Goal: Task Accomplishment & Management: Use online tool/utility

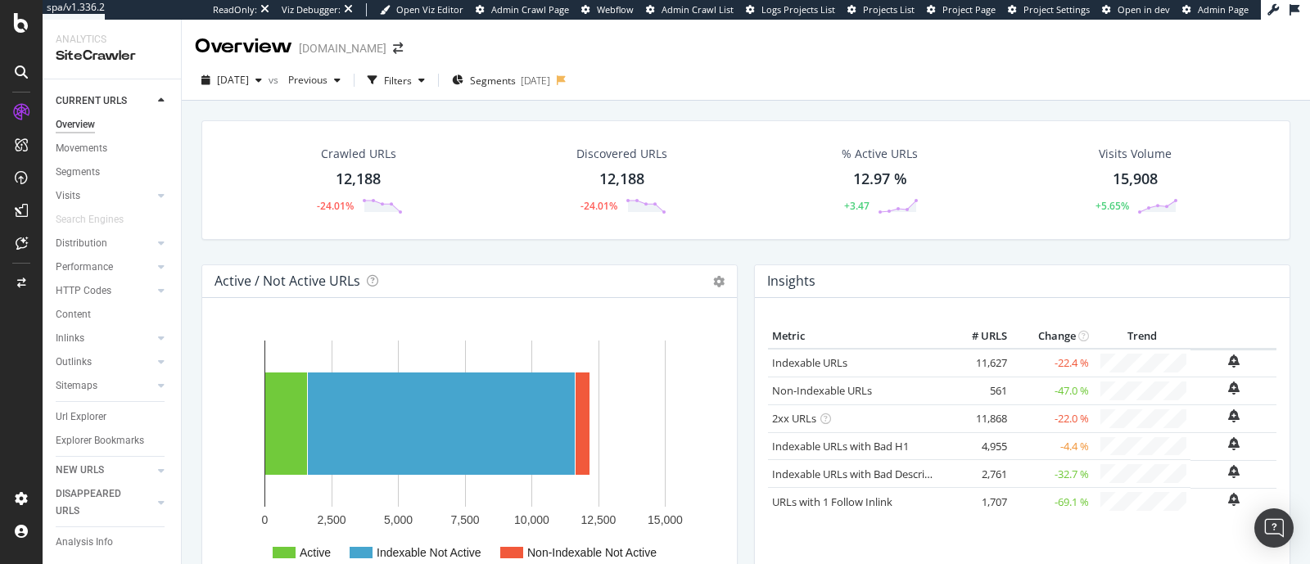
scroll to position [21, 0]
click at [94, 404] on div "Url Explorer" at bounding box center [81, 412] width 51 height 17
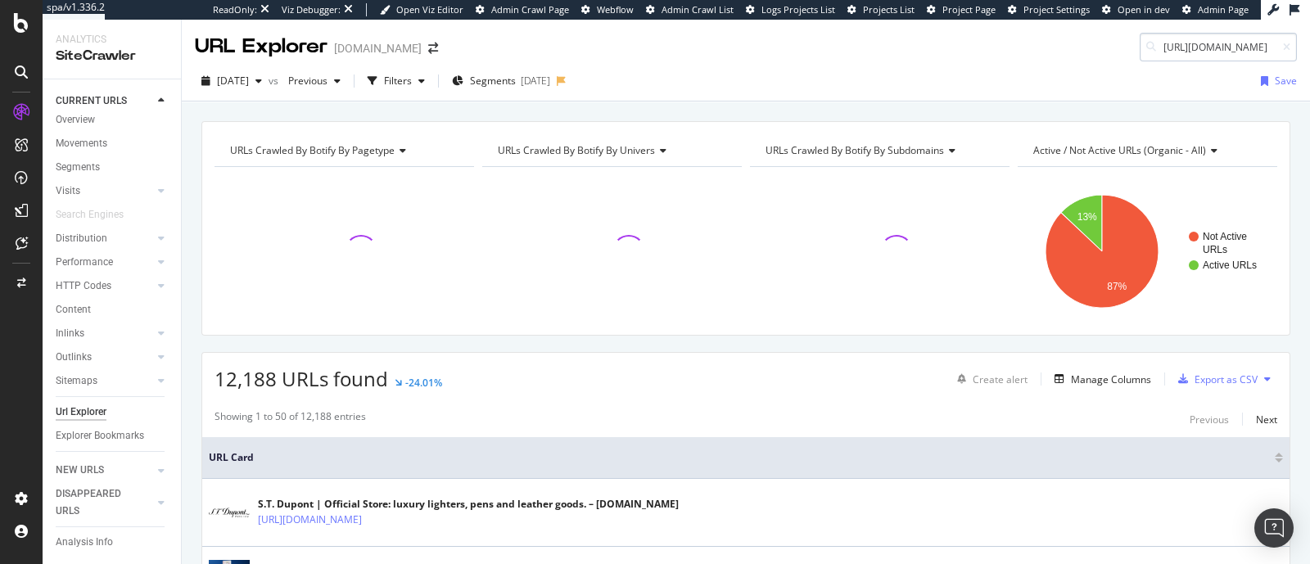
scroll to position [0, 165]
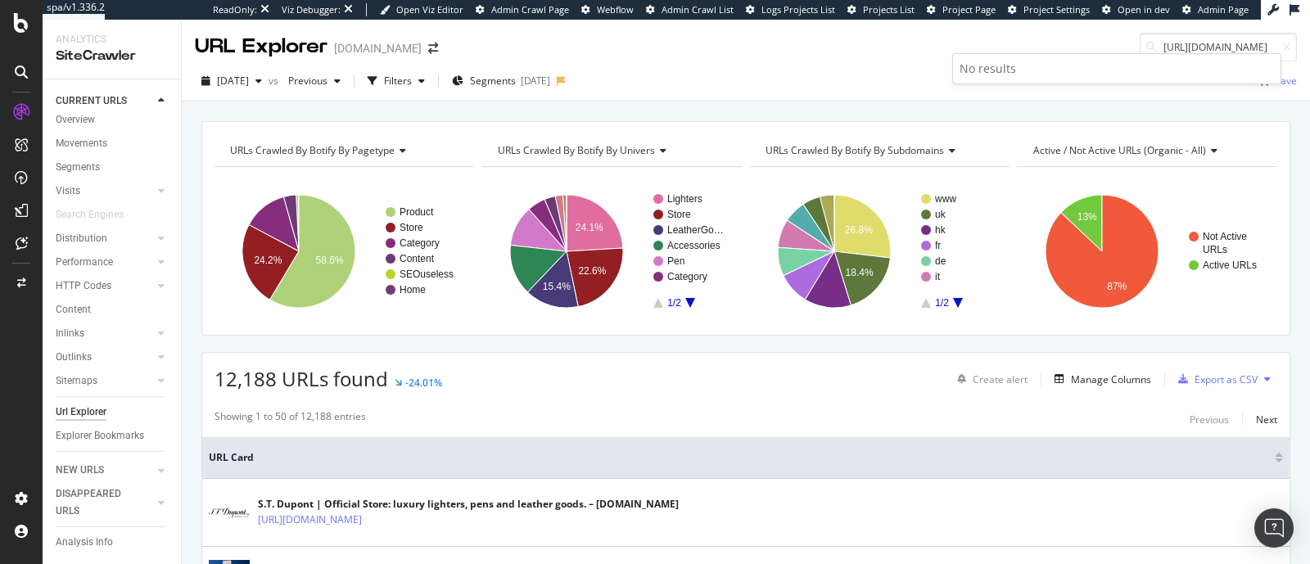
type input "[URL][DOMAIN_NAME]"
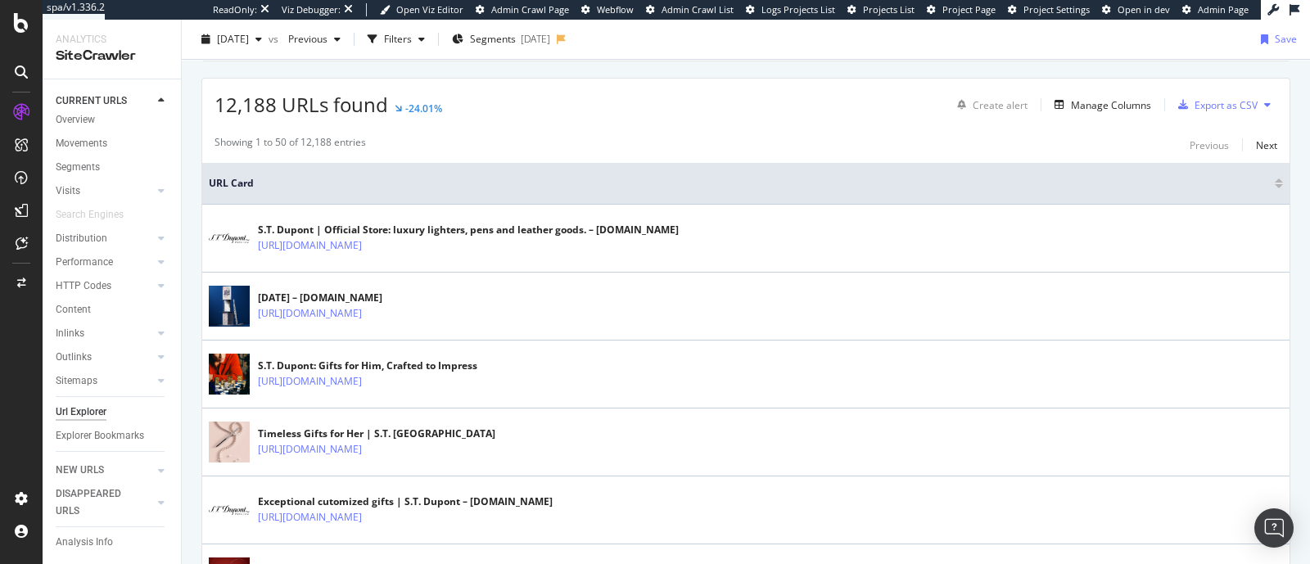
scroll to position [0, 0]
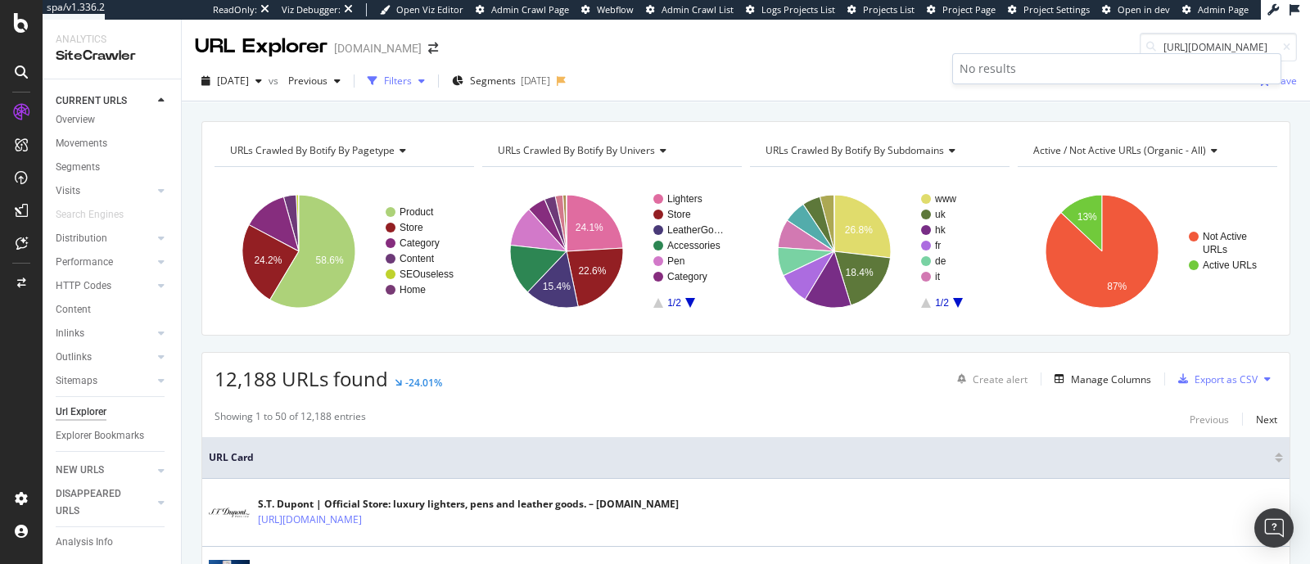
click at [412, 74] on div "Filters" at bounding box center [398, 81] width 28 height 14
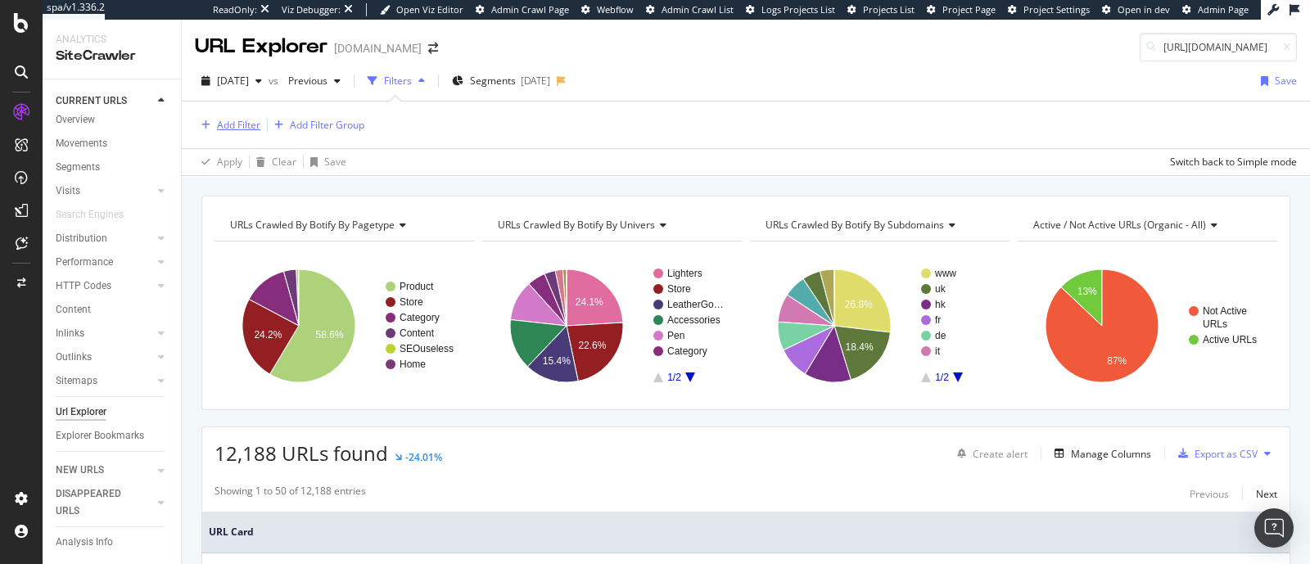
click at [235, 124] on div "Add Filter" at bounding box center [238, 125] width 43 height 14
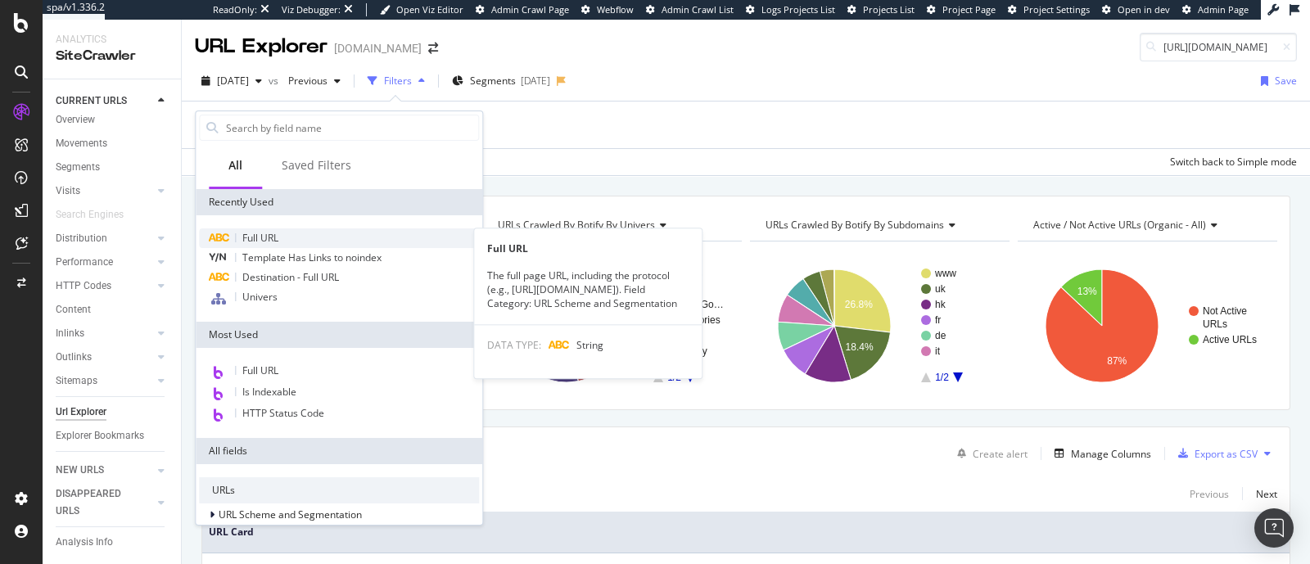
click at [276, 237] on span "Full URL" at bounding box center [260, 238] width 36 height 14
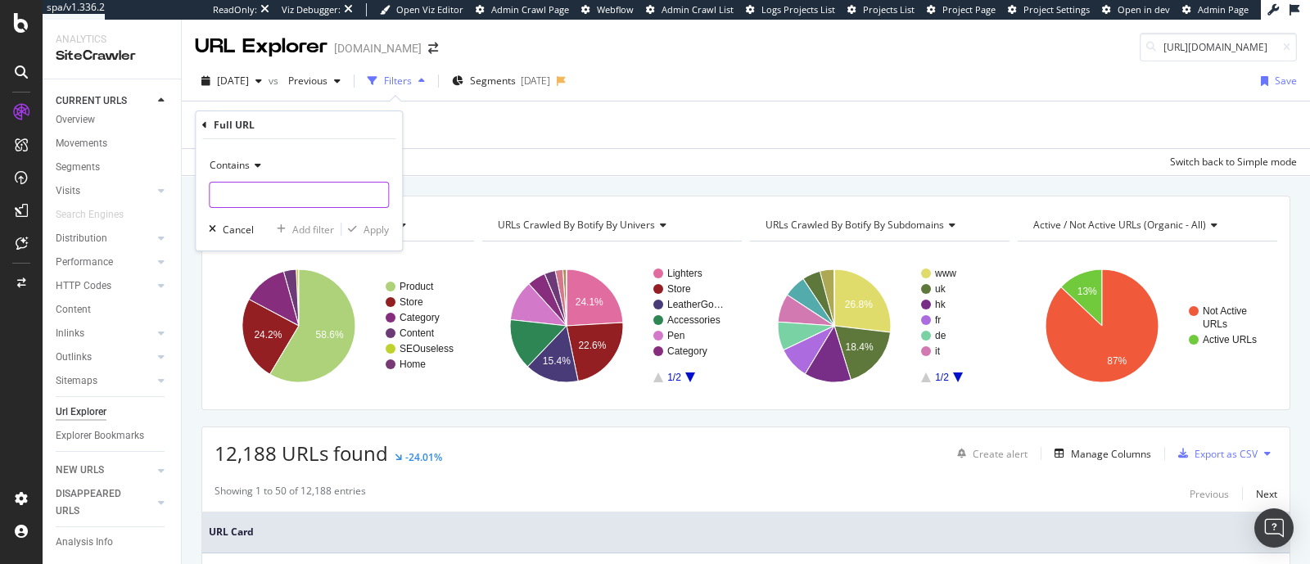
click at [246, 193] on input "text" at bounding box center [299, 195] width 178 height 26
paste input "/terms-and-conditions"
type input "/terms-and-conditions"
click at [368, 227] on div "Apply" at bounding box center [375, 230] width 25 height 14
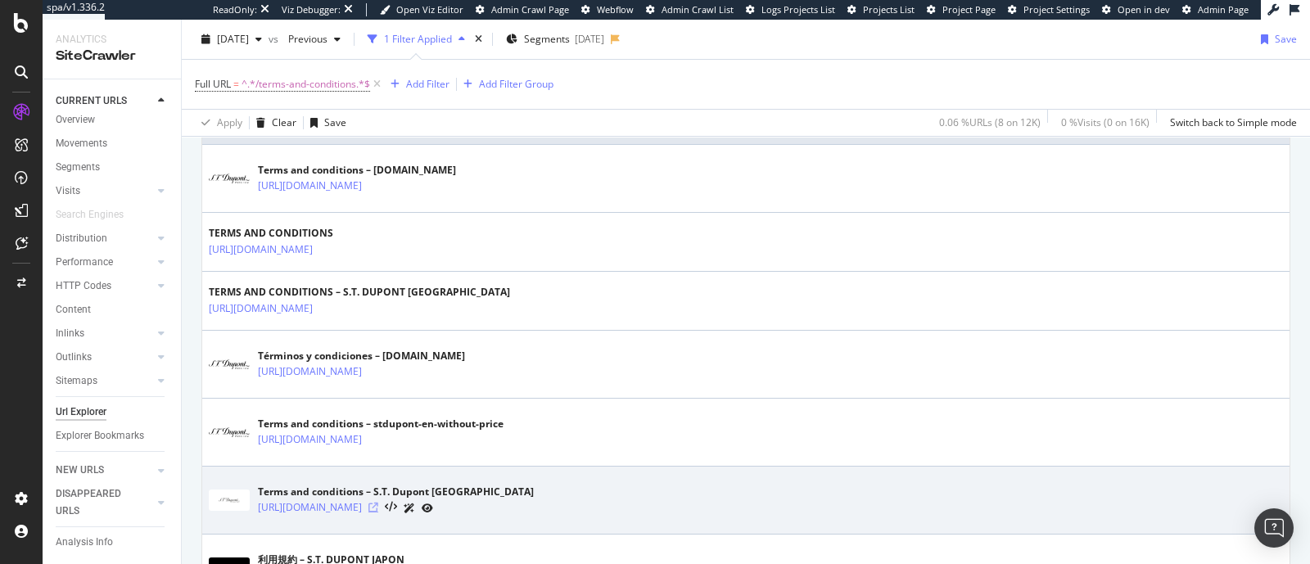
scroll to position [401, 0]
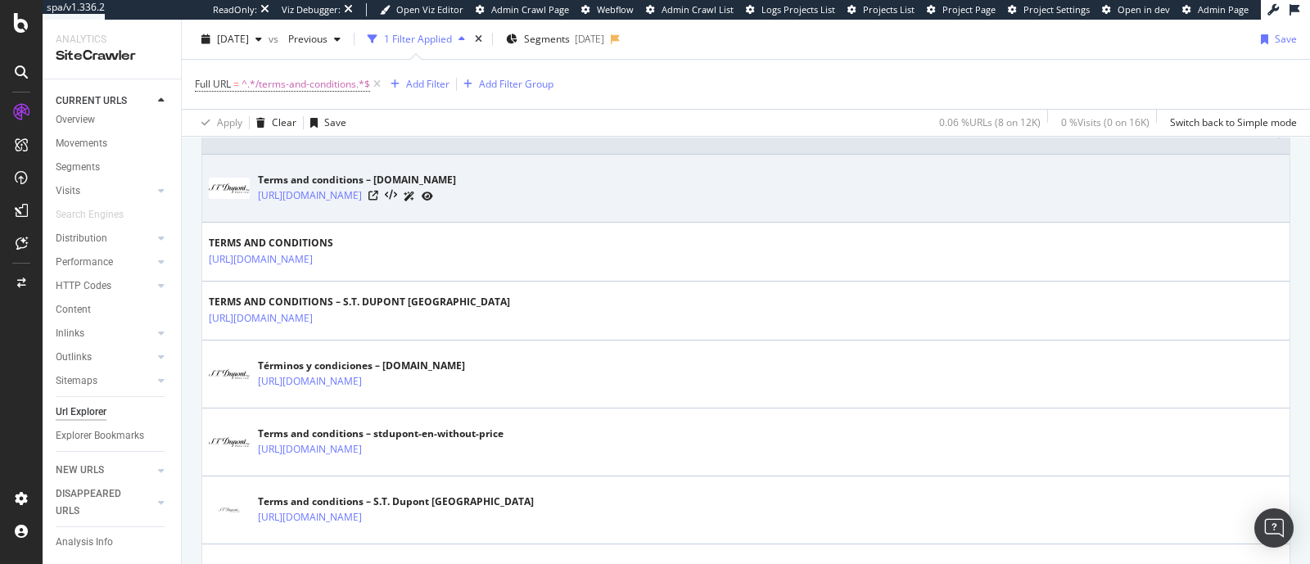
click at [433, 200] on div at bounding box center [400, 195] width 65 height 17
click at [378, 193] on icon at bounding box center [373, 196] width 10 height 10
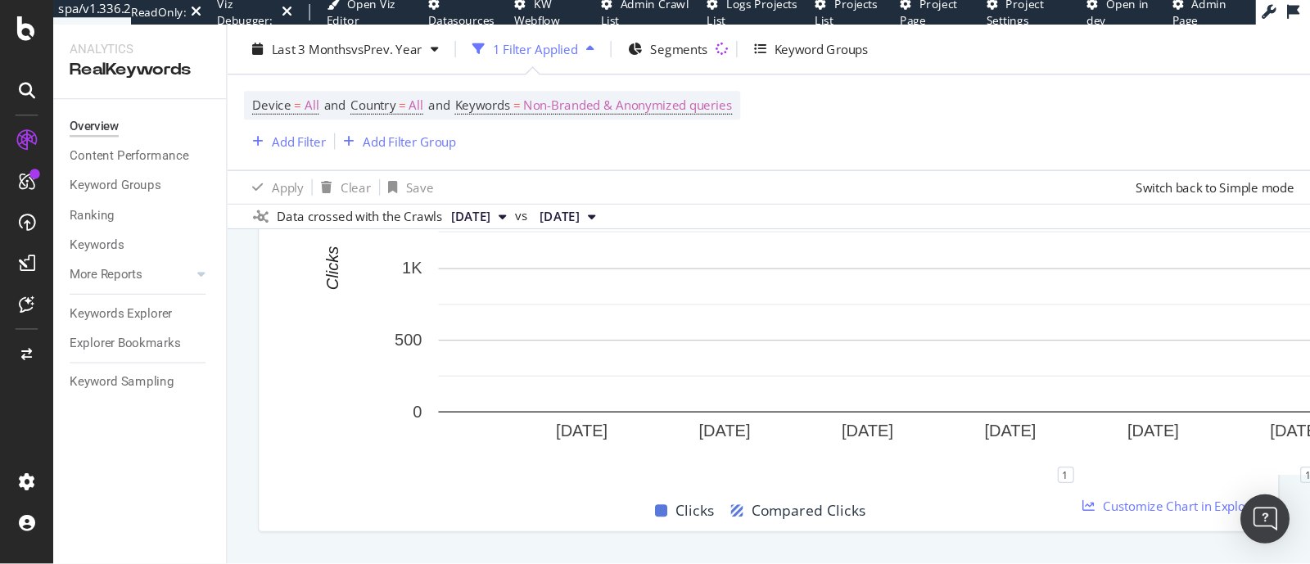
scroll to position [855, 0]
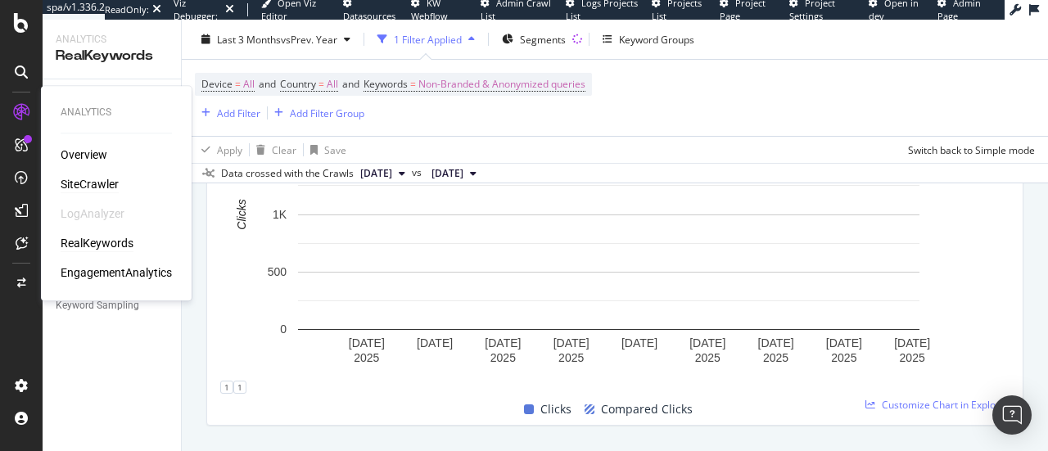
click at [88, 178] on div "SiteCrawler" at bounding box center [90, 184] width 58 height 16
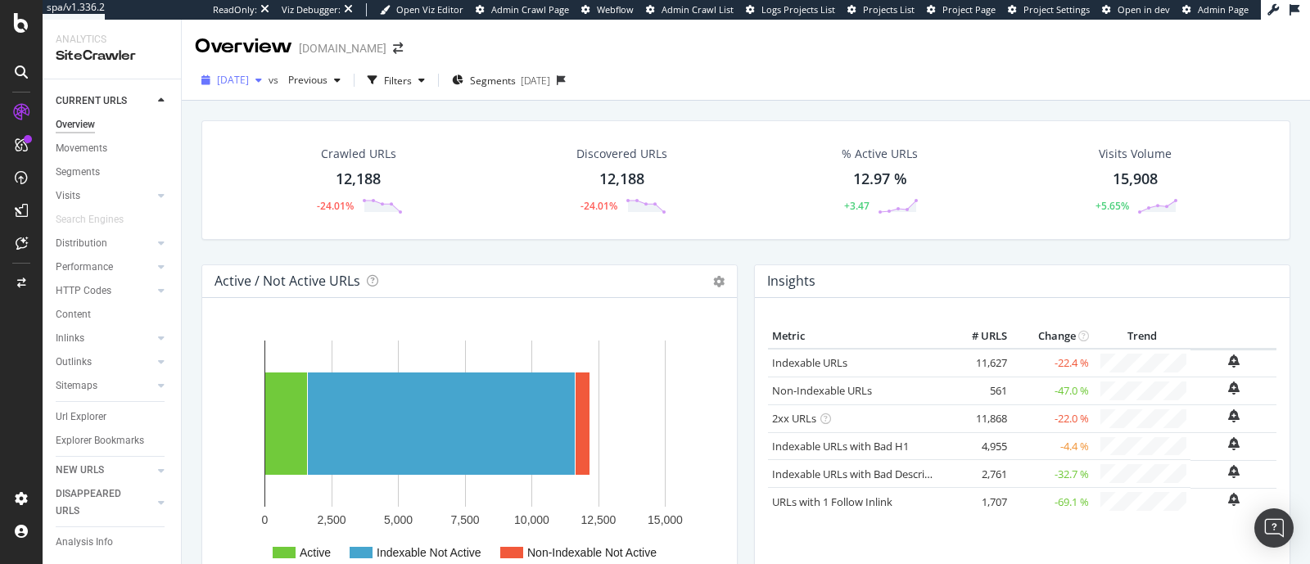
click at [249, 84] on span "[DATE]" at bounding box center [233, 80] width 32 height 14
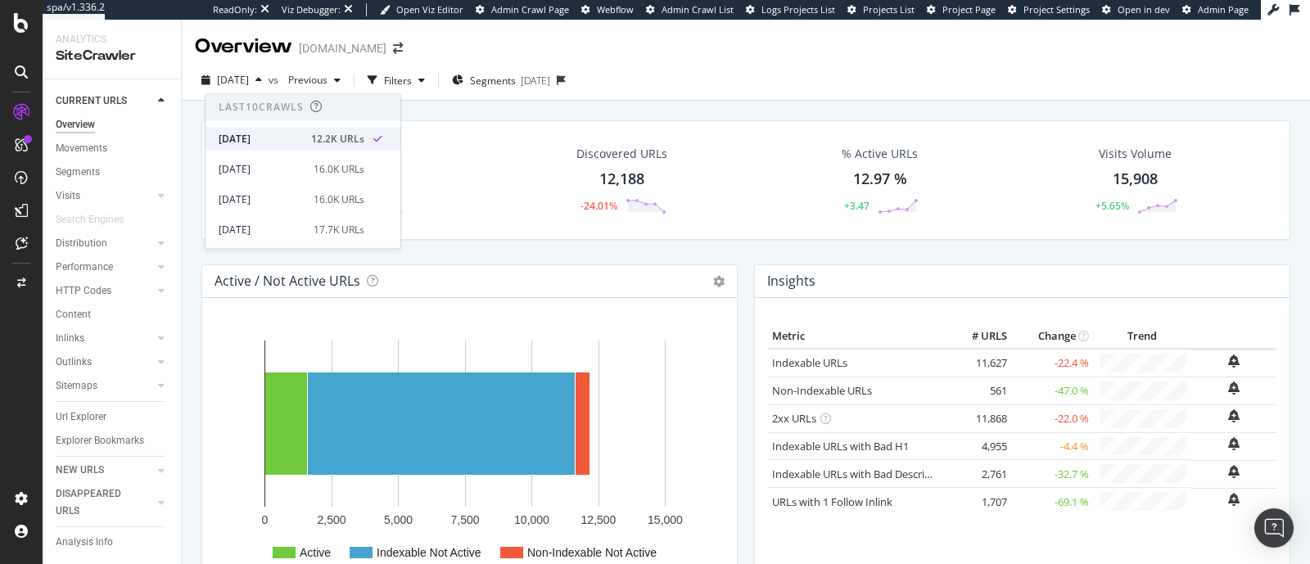
click at [319, 149] on div "2025 Aug. 14th 12.2K URLs" at bounding box center [302, 139] width 195 height 24
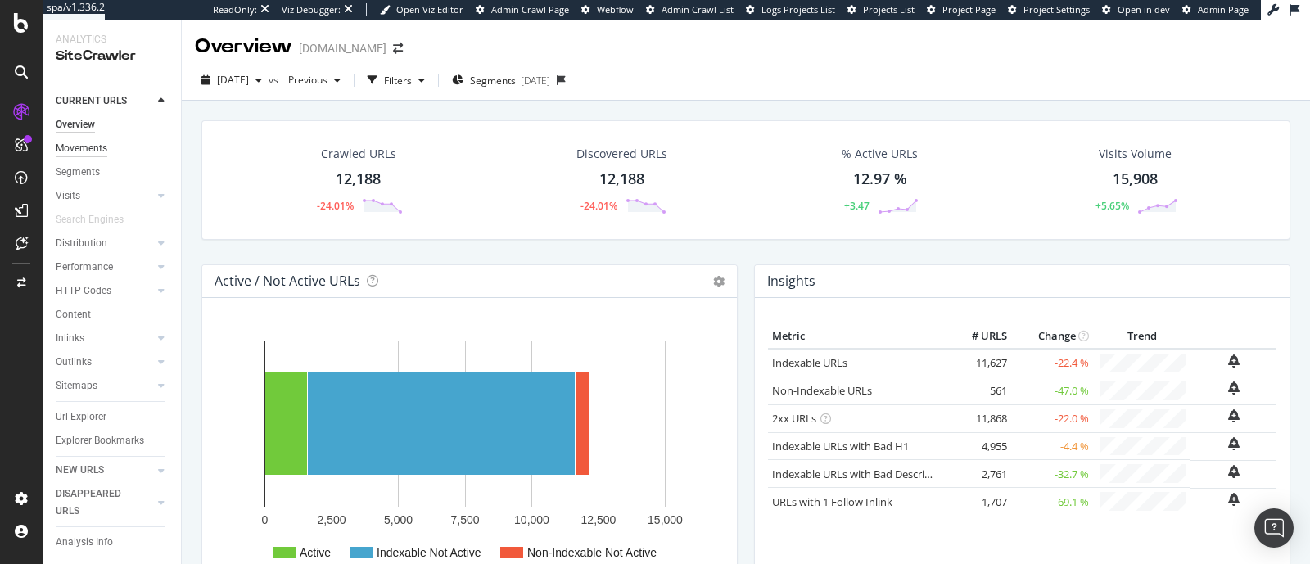
click at [84, 151] on div "Movements" at bounding box center [82, 148] width 52 height 17
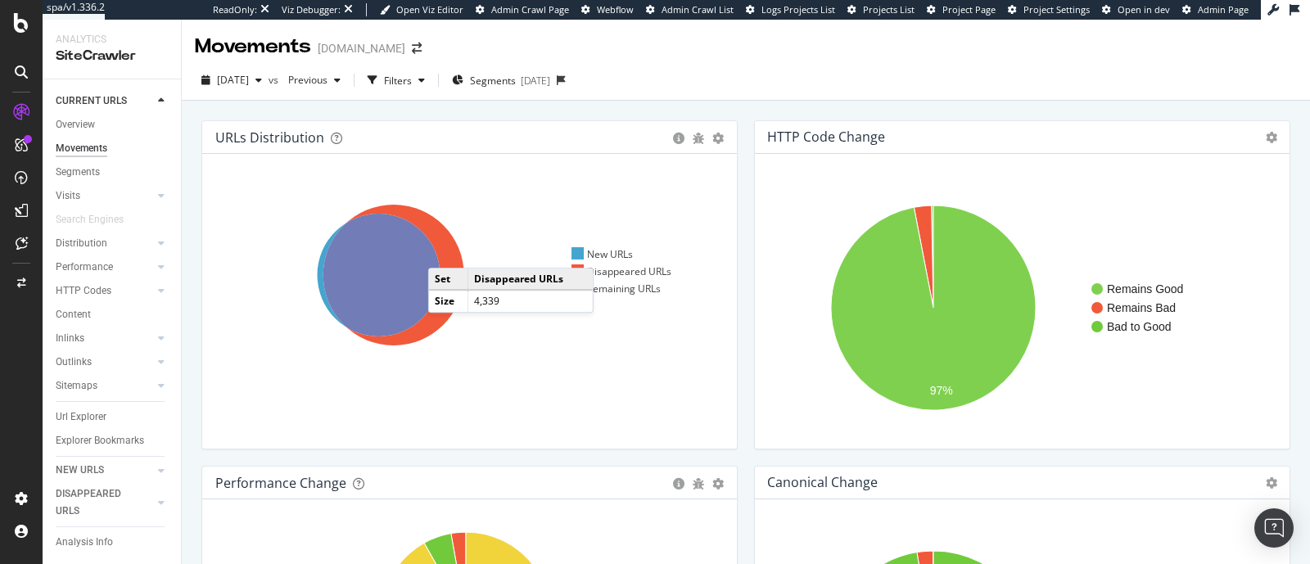
click at [445, 251] on icon at bounding box center [393, 275] width 141 height 141
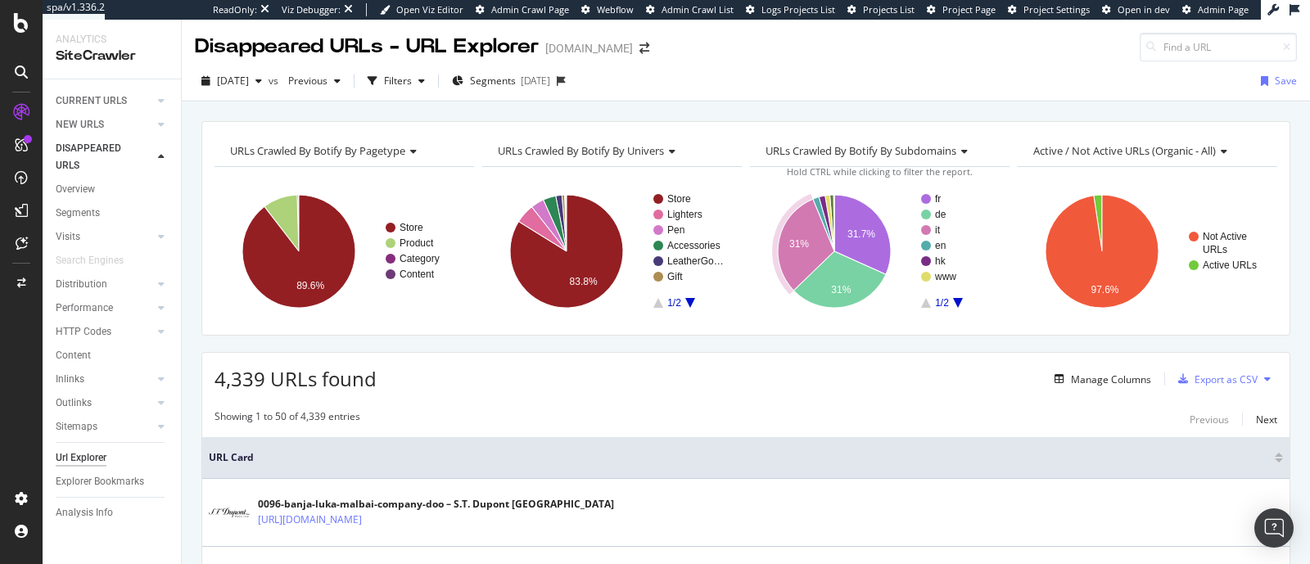
click at [781, 126] on div "URLs Crawled By Botify By pagetype Chart (by Value) Table Expand Export as CSV …" at bounding box center [745, 228] width 1089 height 214
click at [161, 97] on icon at bounding box center [161, 101] width 7 height 10
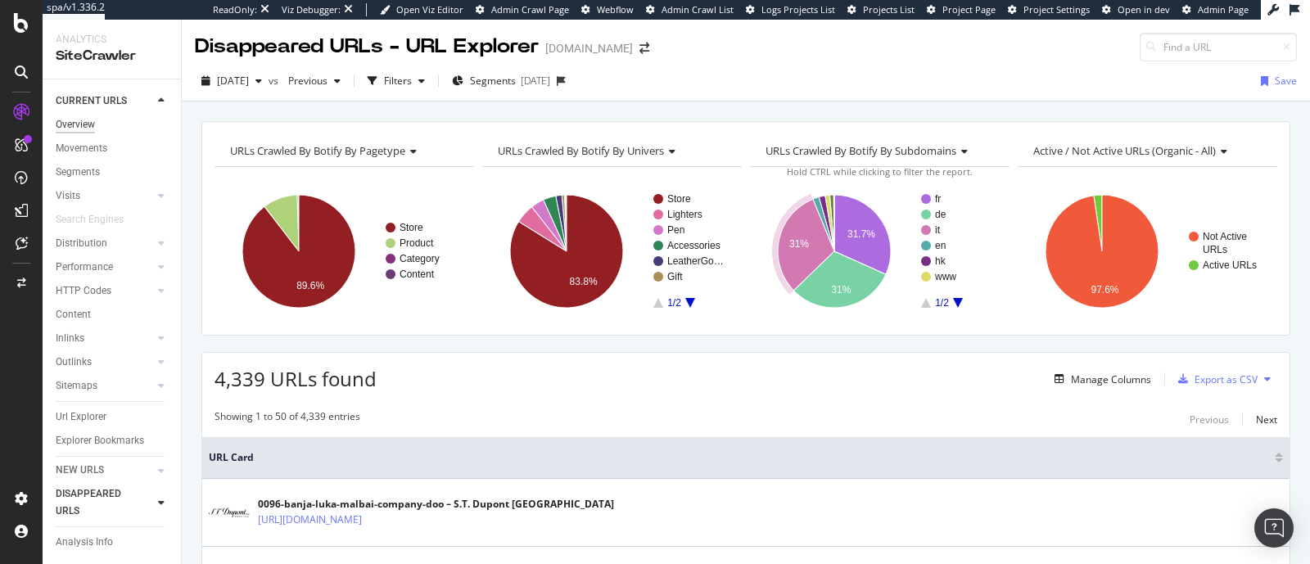
click at [78, 126] on div "Overview" at bounding box center [75, 124] width 39 height 17
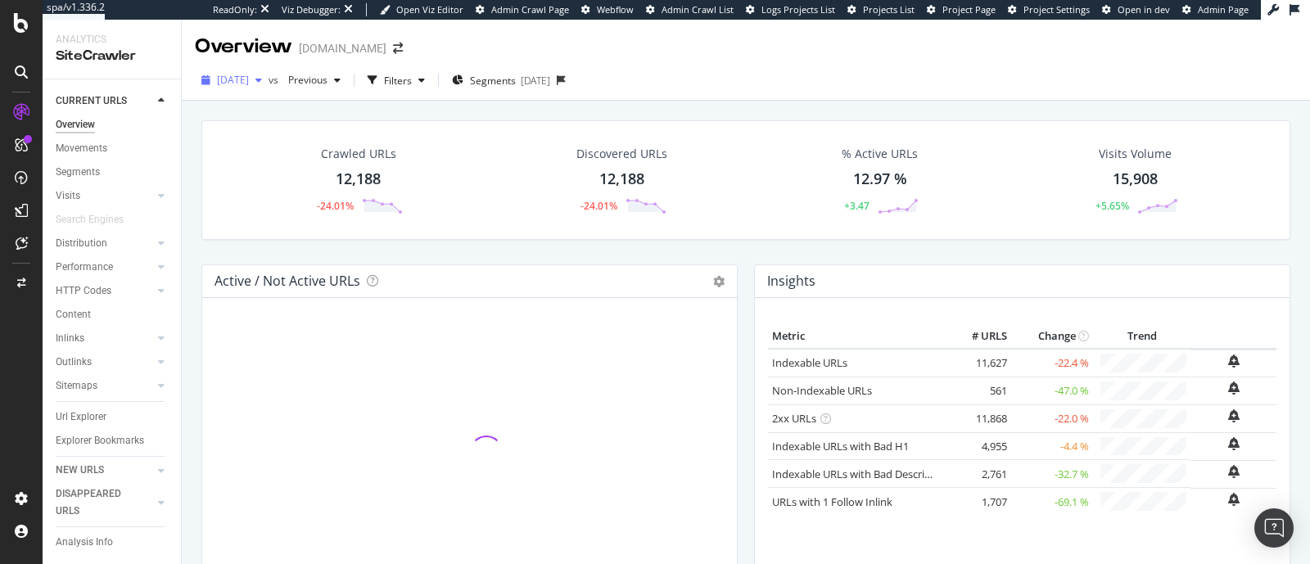
click at [269, 79] on div "button" at bounding box center [259, 80] width 20 height 10
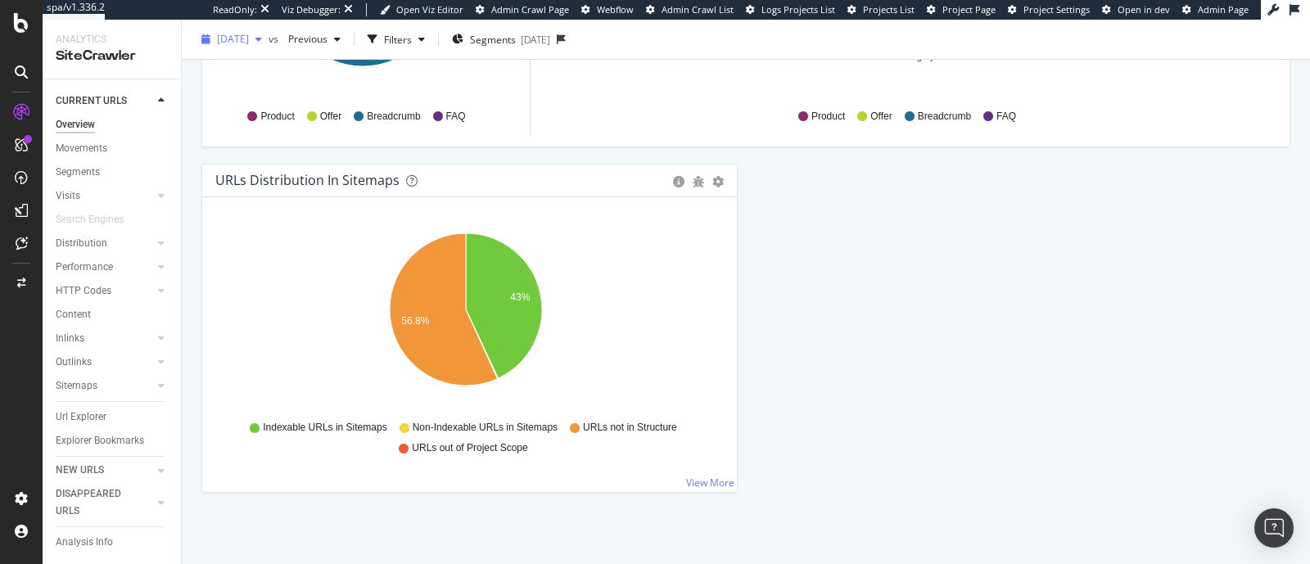
click at [237, 37] on span "[DATE]" at bounding box center [233, 39] width 32 height 14
click at [727, 239] on div "Hold CTRL while clicking to filter the report. 43% 56.8% Type of URL URL Count …" at bounding box center [469, 344] width 535 height 295
click at [79, 190] on div "ActionBoard" at bounding box center [93, 187] width 64 height 16
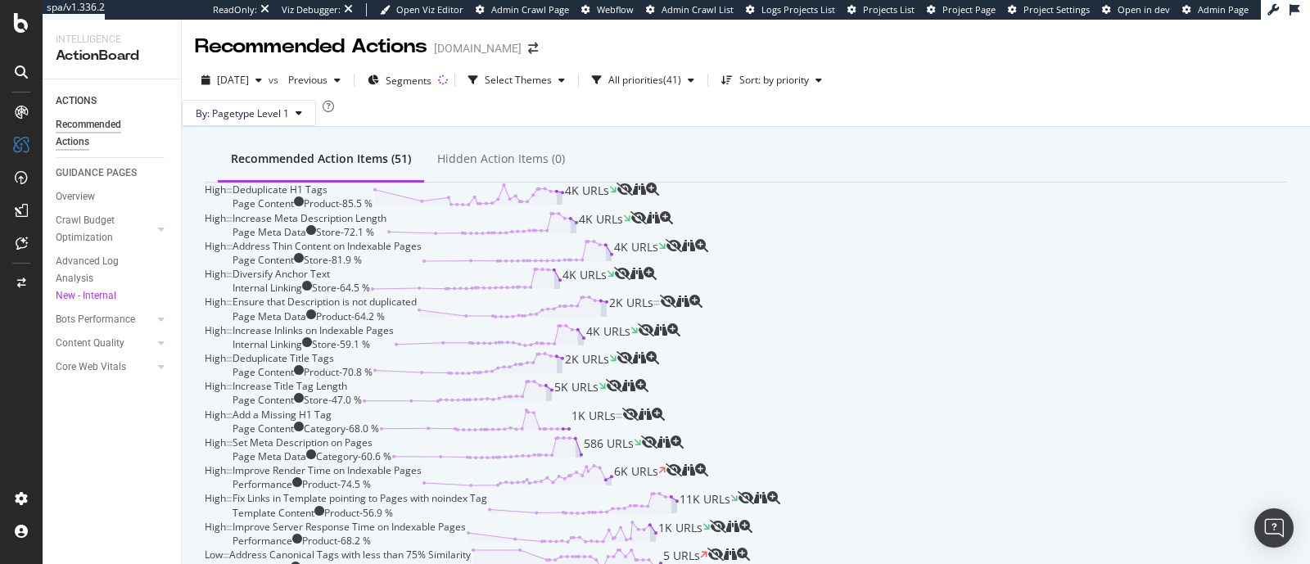
scroll to position [777, 0]
click at [487, 506] on div "Template Content Product - 56.9 %" at bounding box center [359, 513] width 255 height 14
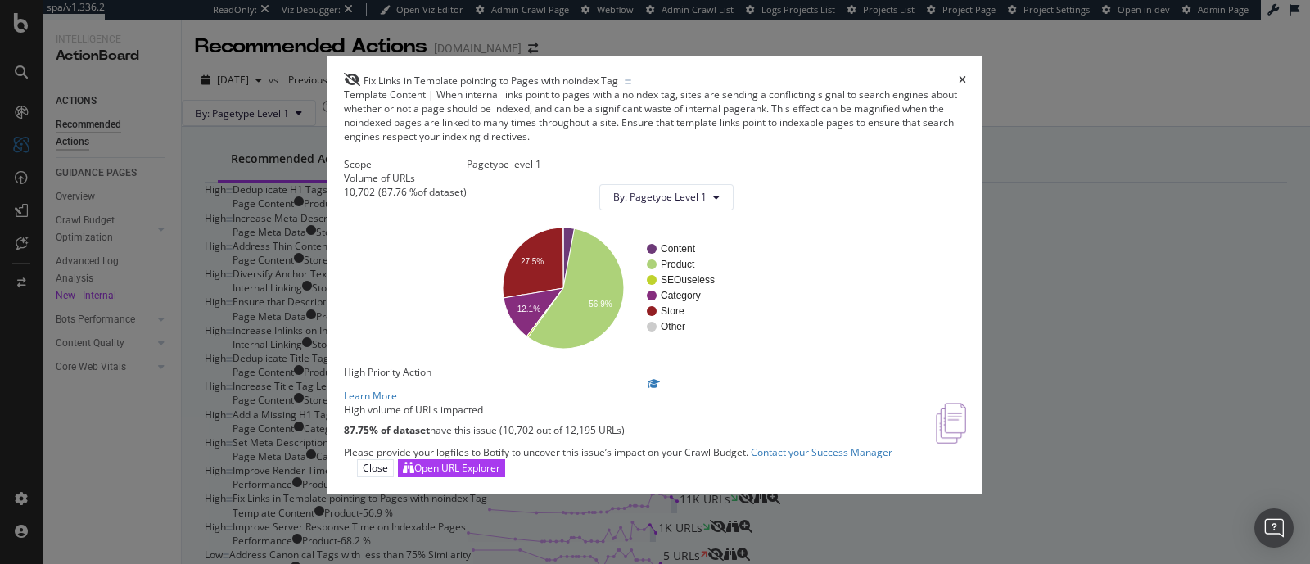
scroll to position [146, 0]
click at [500, 476] on div "Open URL Explorer" at bounding box center [451, 468] width 97 height 16
click at [964, 73] on div "Fix Links in Template pointing to Pages with noindex Tag" at bounding box center [655, 80] width 622 height 15
click at [959, 75] on icon "times" at bounding box center [962, 80] width 7 height 10
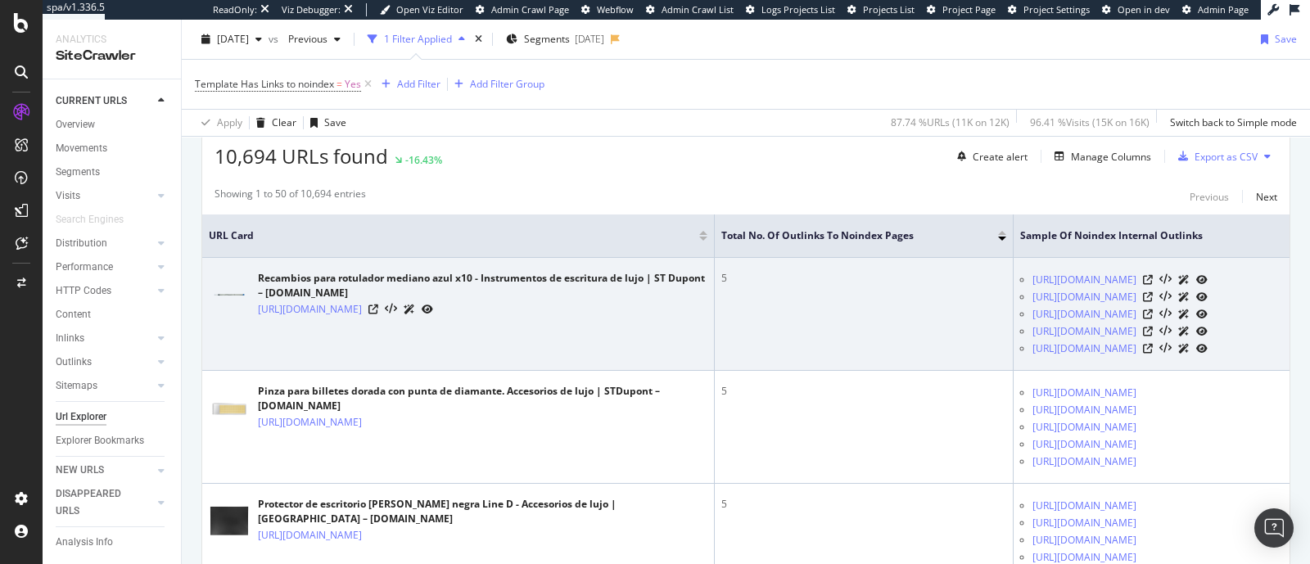
scroll to position [327, 0]
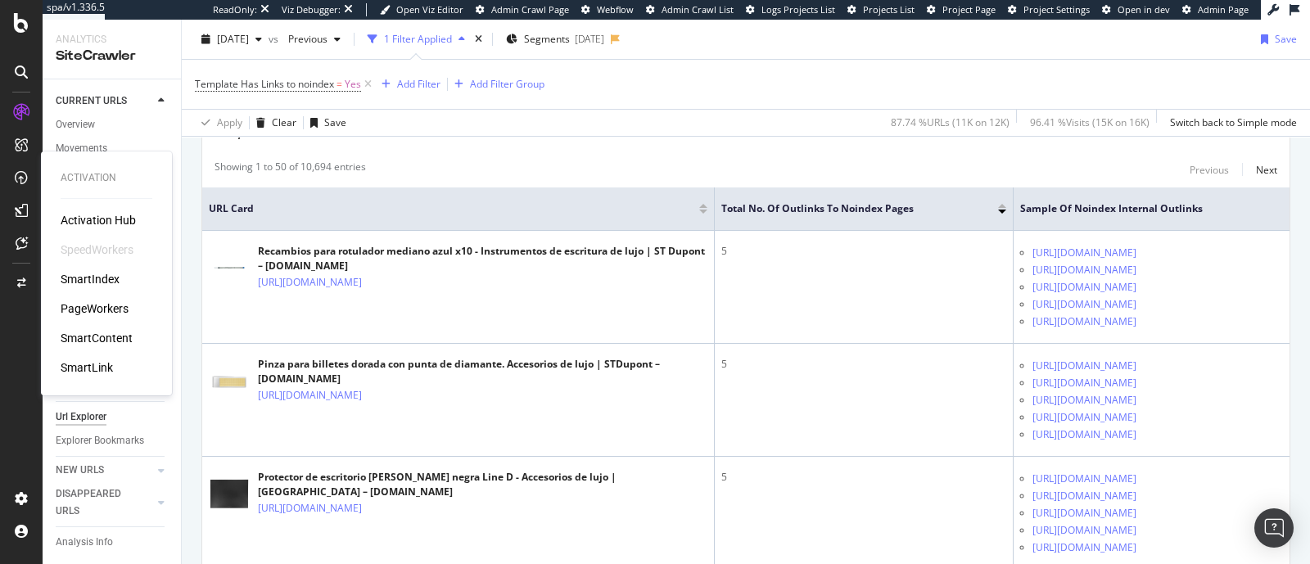
click at [84, 311] on div "PageWorkers" at bounding box center [95, 308] width 68 height 16
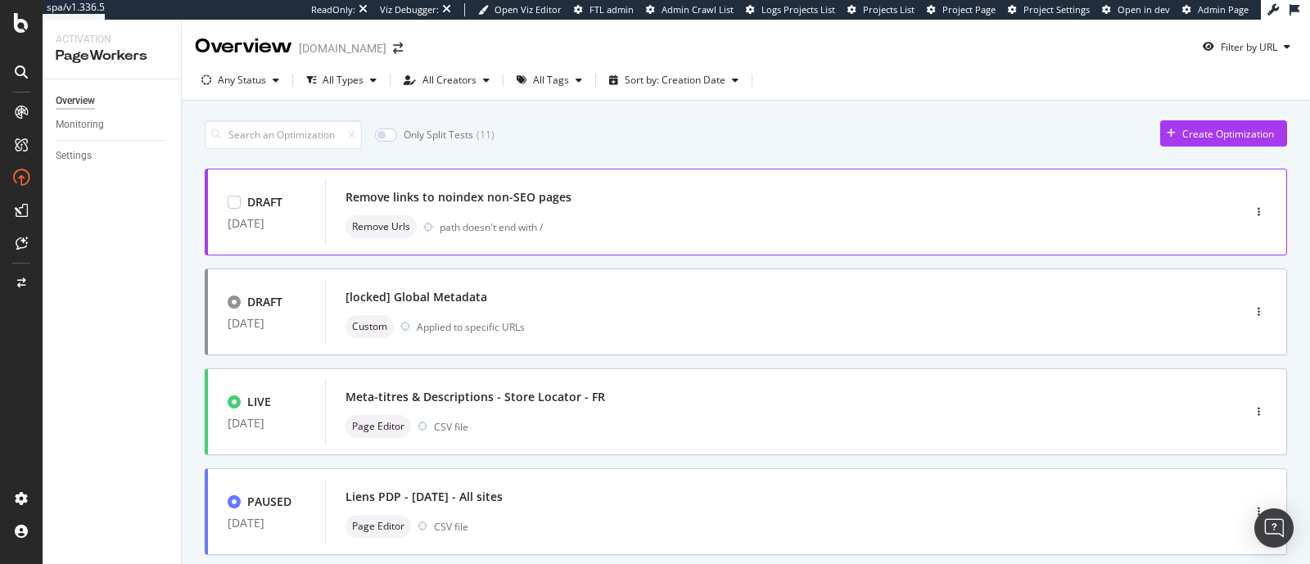
click at [731, 220] on div "path doesn't end with /" at bounding box center [806, 227] width 733 height 14
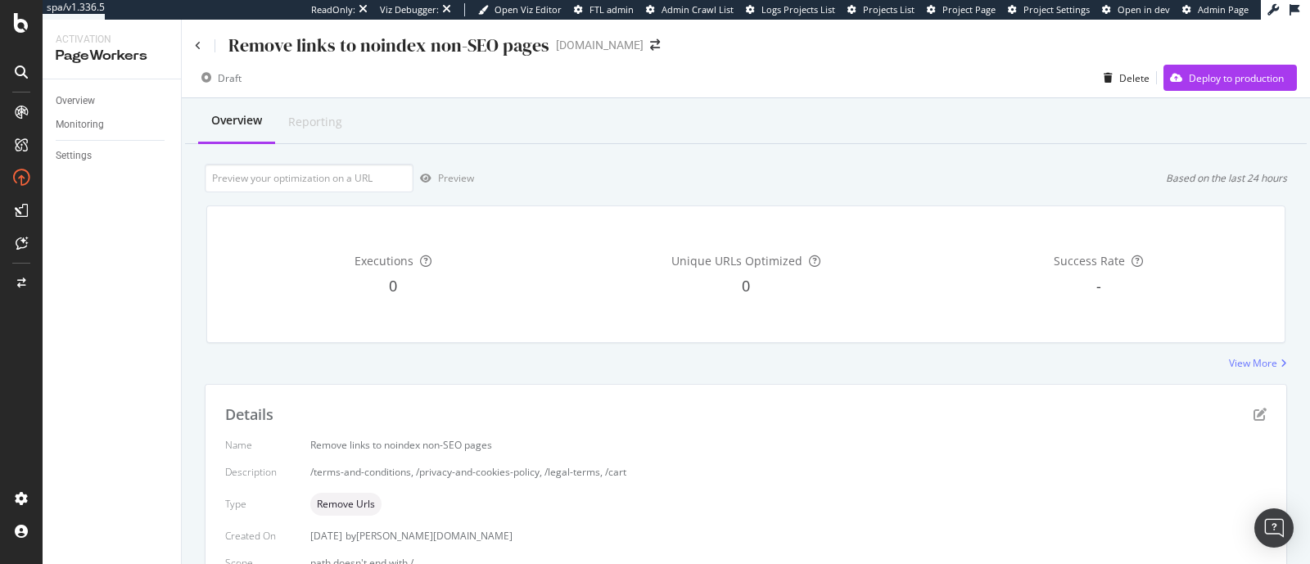
scroll to position [198, 0]
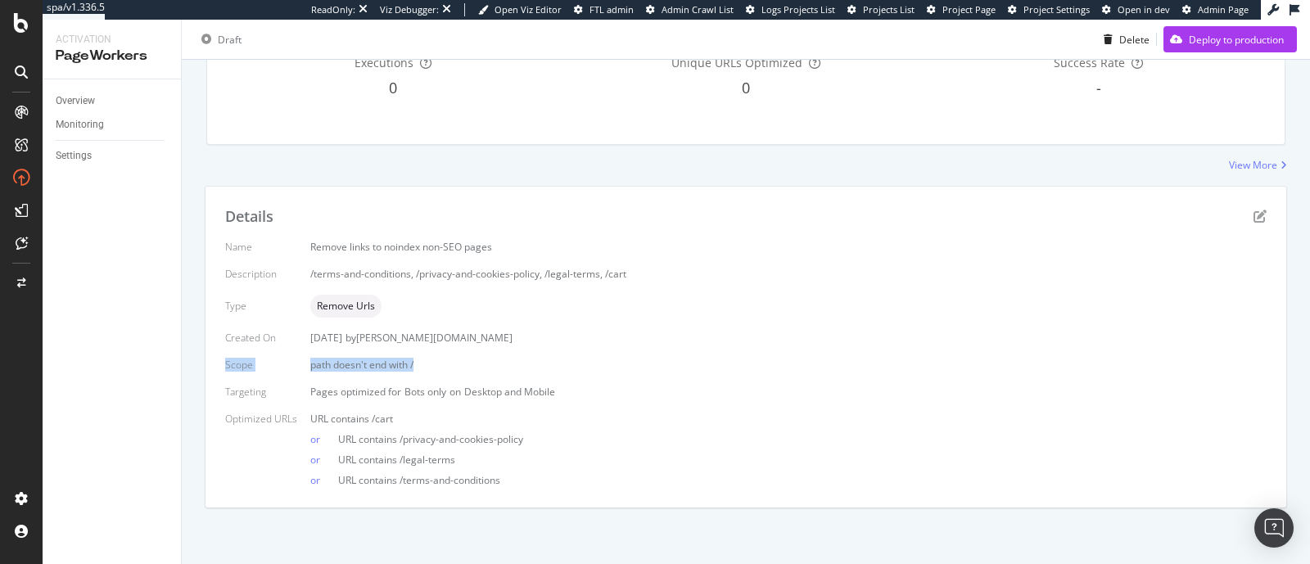
drag, startPoint x: 225, startPoint y: 366, endPoint x: 511, endPoint y: 354, distance: 286.0
click at [511, 354] on div "Name Remove links to noindex non-SEO pages Description /terms-and-conditions, /…" at bounding box center [745, 363] width 1041 height 247
click at [450, 368] on div "path doesn't end with /" at bounding box center [788, 365] width 956 height 14
click at [741, 366] on div "path doesn't end with /" at bounding box center [788, 365] width 956 height 14
drag, startPoint x: 309, startPoint y: 269, endPoint x: 411, endPoint y: 275, distance: 102.5
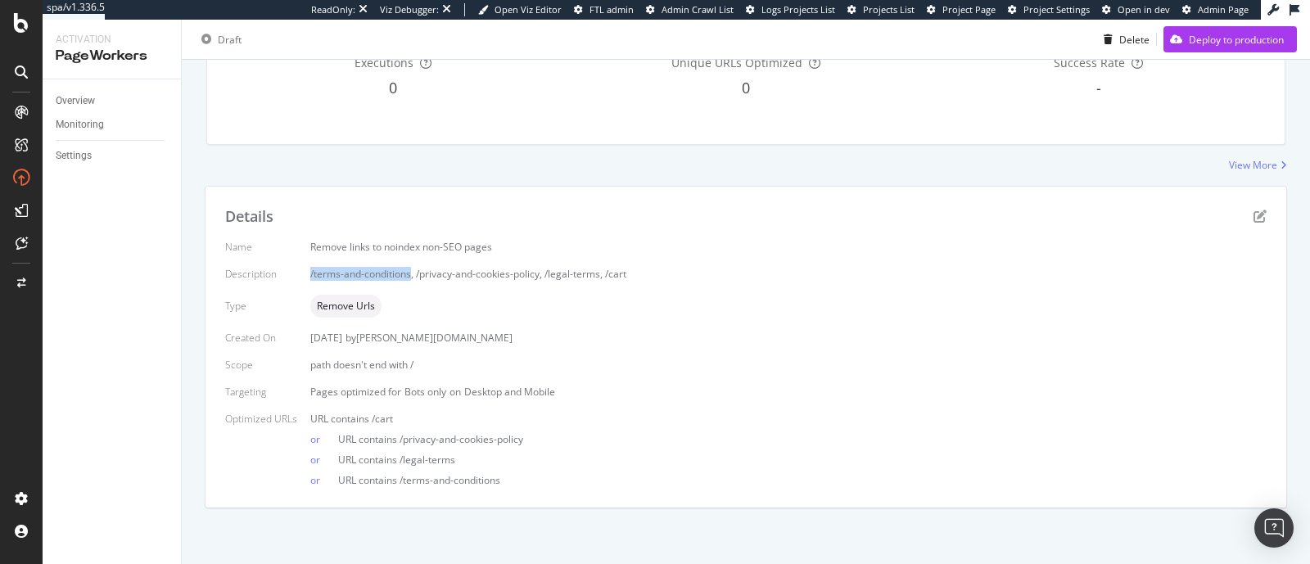
click at [411, 275] on div "/terms-and-conditions, /privacy-and-cookies-policy, /legal-terms, /cart" at bounding box center [788, 274] width 956 height 14
copy div "/terms-and-conditions"
click at [482, 264] on div "Name Remove links to noindex non-SEO pages Description /terms-and-conditions, /…" at bounding box center [745, 363] width 1041 height 247
click at [1253, 216] on icon "pen-to-square" at bounding box center [1259, 216] width 13 height 13
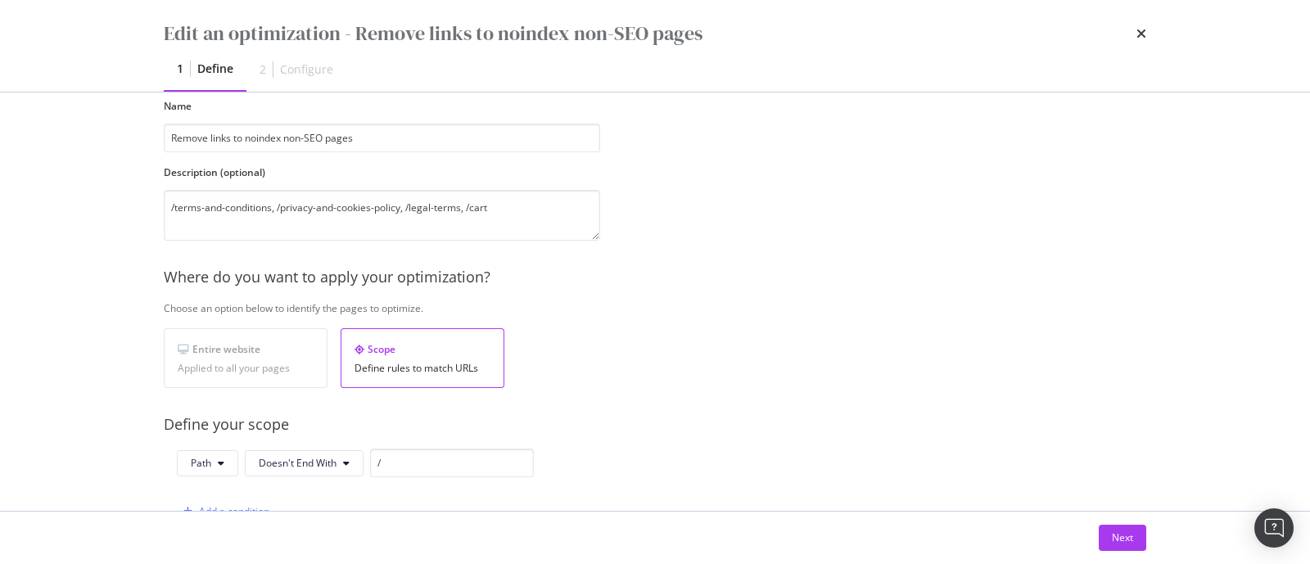
scroll to position [302, 0]
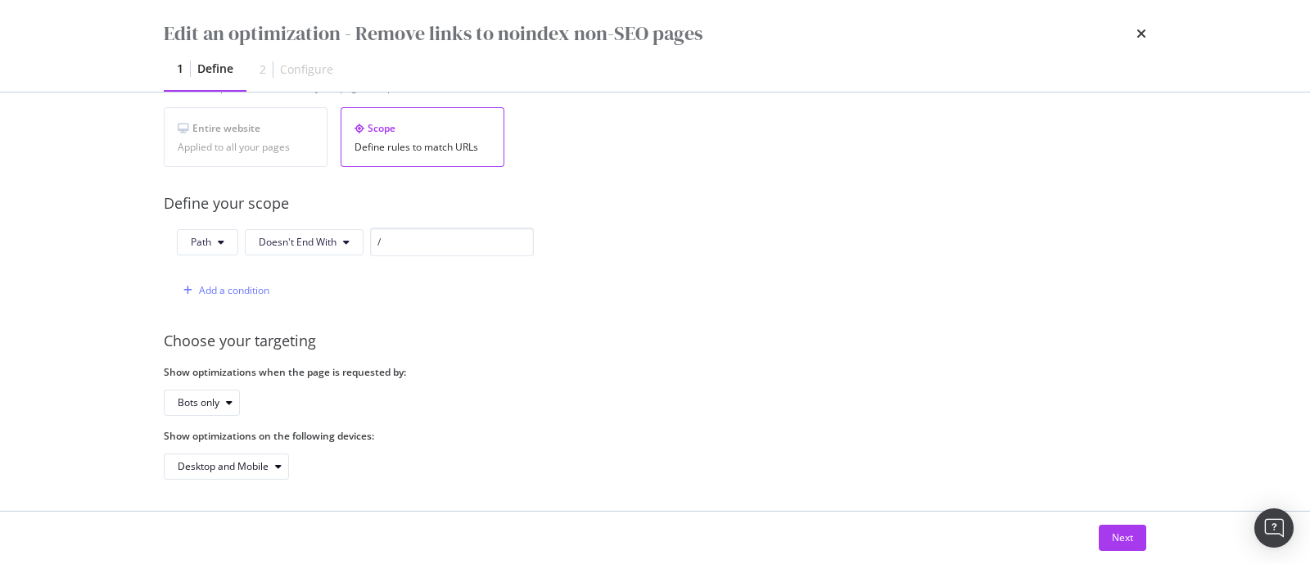
click at [1121, 560] on div "Next" at bounding box center [655, 538] width 1048 height 52
click at [1121, 535] on div "Next" at bounding box center [1122, 537] width 21 height 14
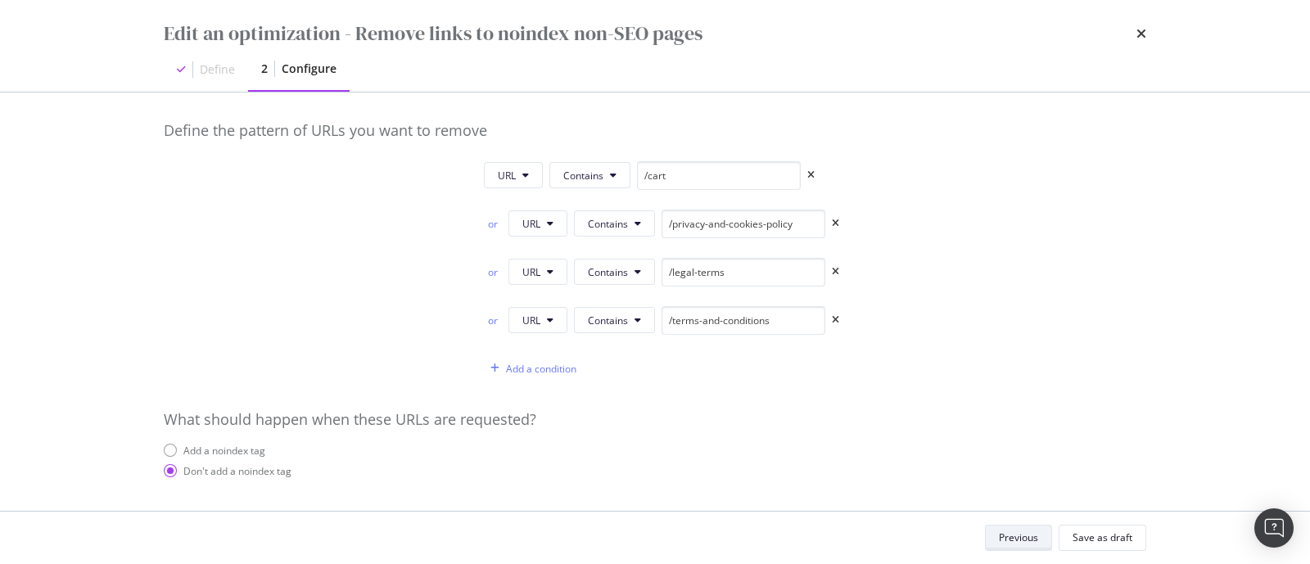
scroll to position [3, 0]
click at [528, 365] on div "Add a condition" at bounding box center [541, 370] width 70 height 14
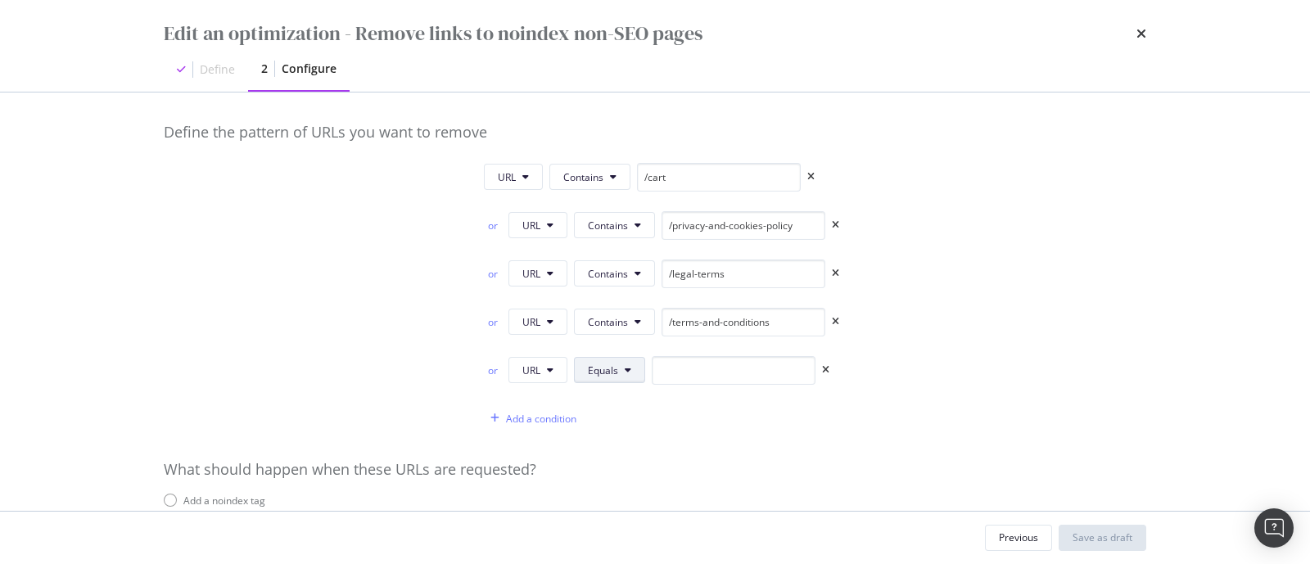
click at [574, 365] on button "Equals" at bounding box center [609, 370] width 71 height 26
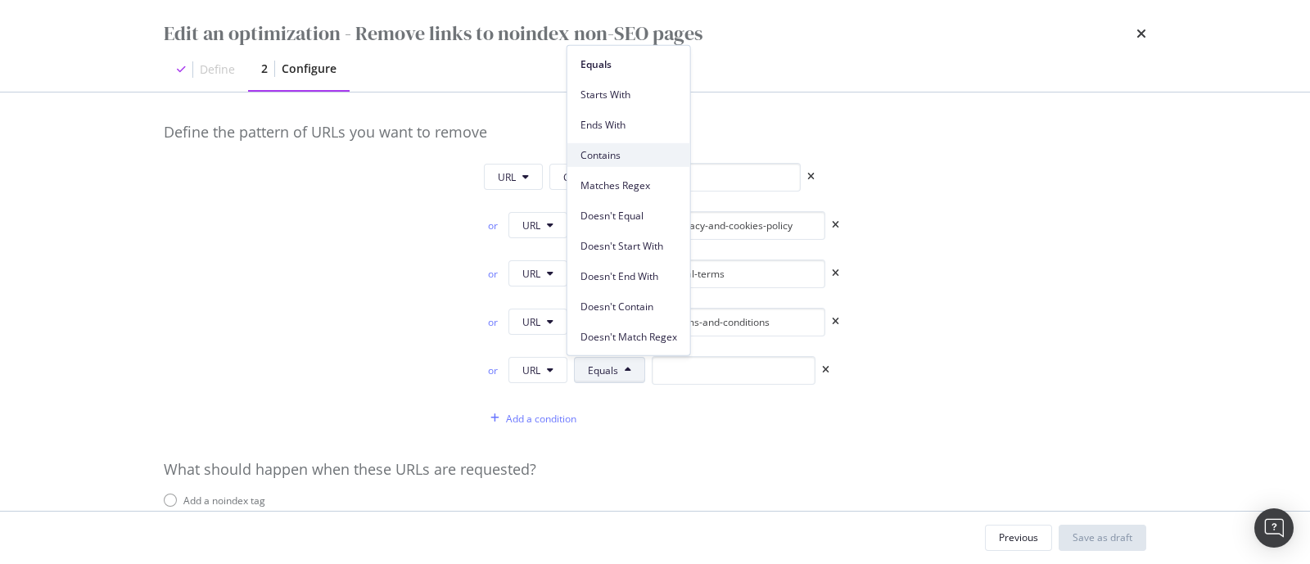
click at [588, 155] on span "Contains" at bounding box center [628, 154] width 97 height 15
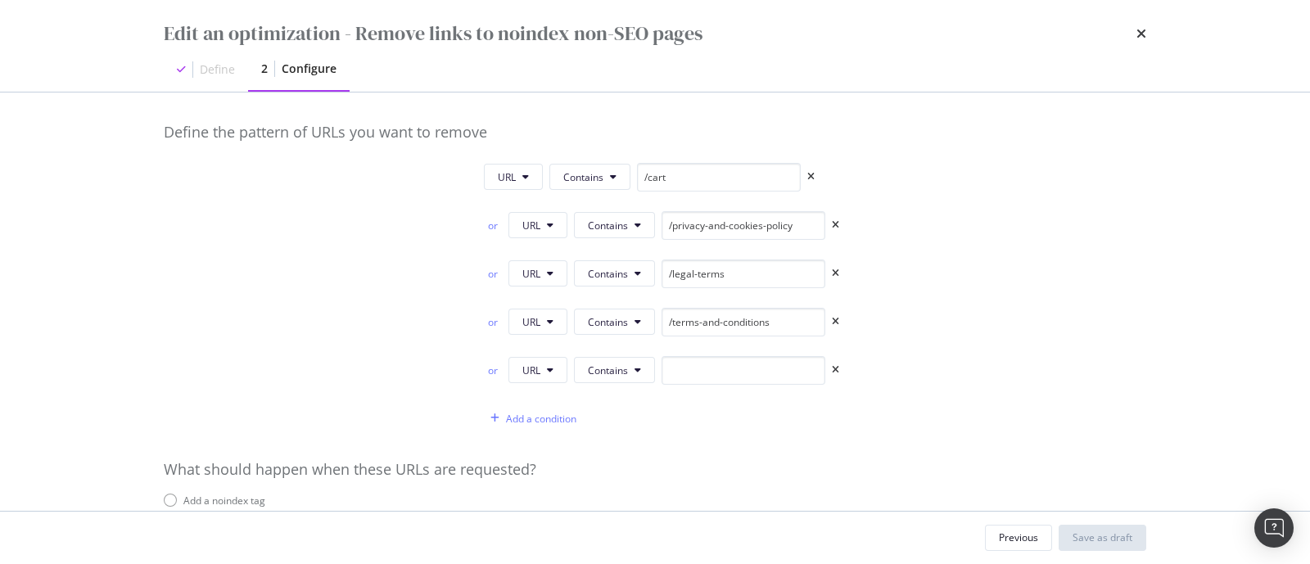
click at [986, 270] on div "or URL Contains /legal-terms" at bounding box center [815, 276] width 662 height 35
click at [968, 232] on div "or URL Contains /privacy-and-cookies-policy" at bounding box center [815, 228] width 662 height 35
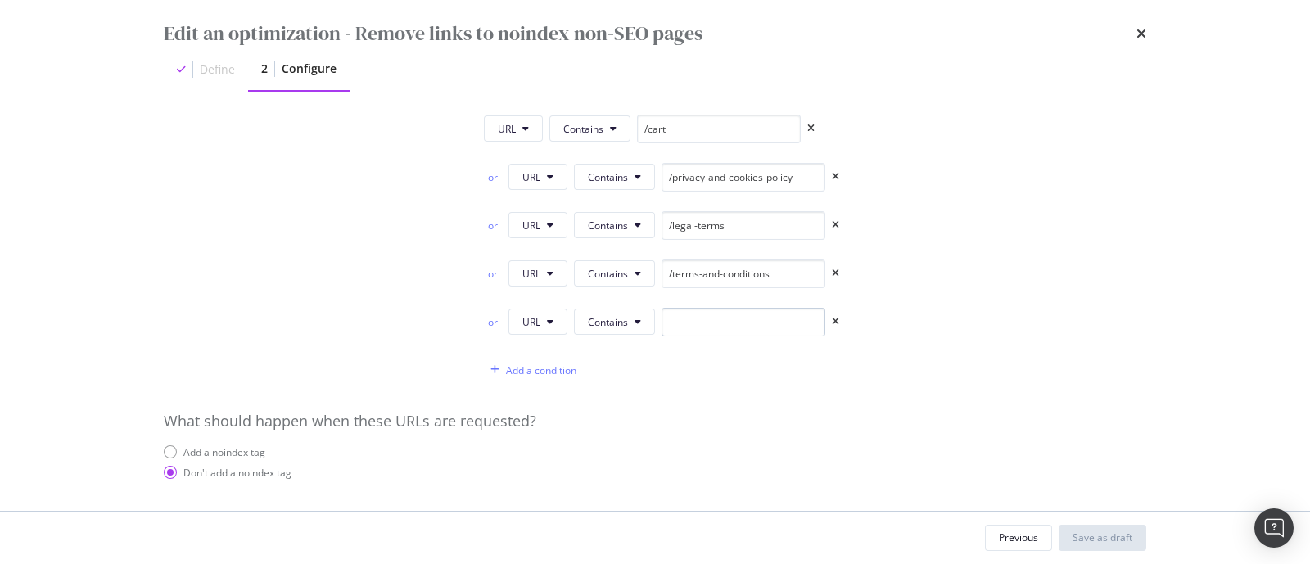
scroll to position [51, 0]
click at [692, 322] on input "modal" at bounding box center [743, 323] width 164 height 29
paste input "/mentions-legales"
type input "/mentions-legales"
click at [532, 364] on div "Add a condition" at bounding box center [541, 371] width 70 height 14
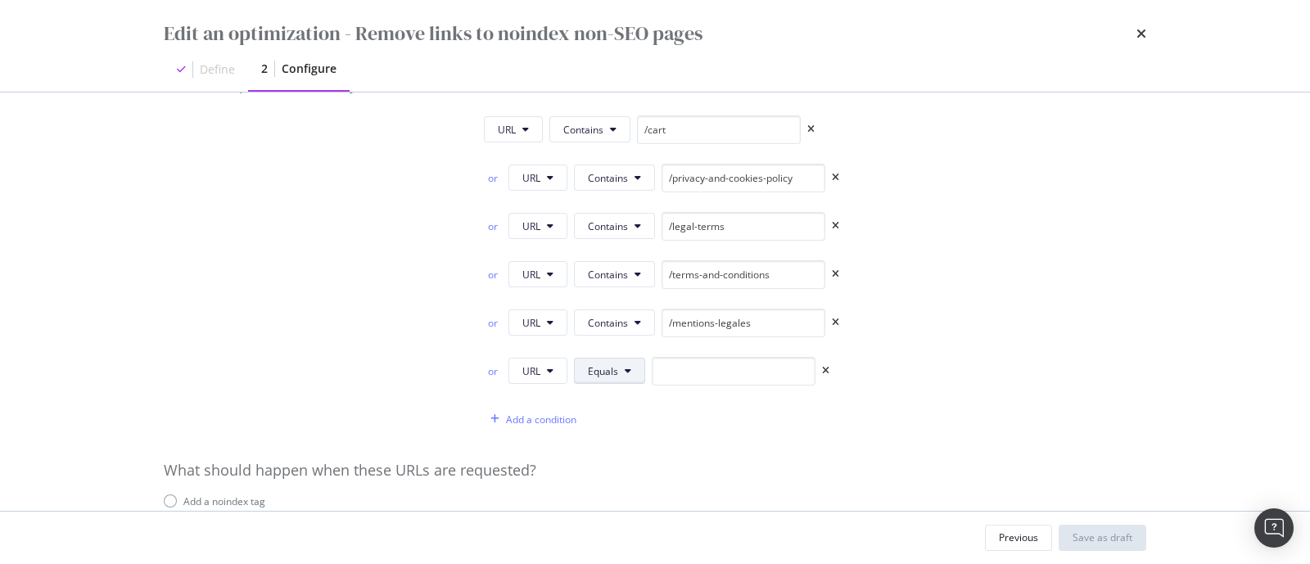
click at [598, 374] on span "Equals" at bounding box center [603, 371] width 30 height 14
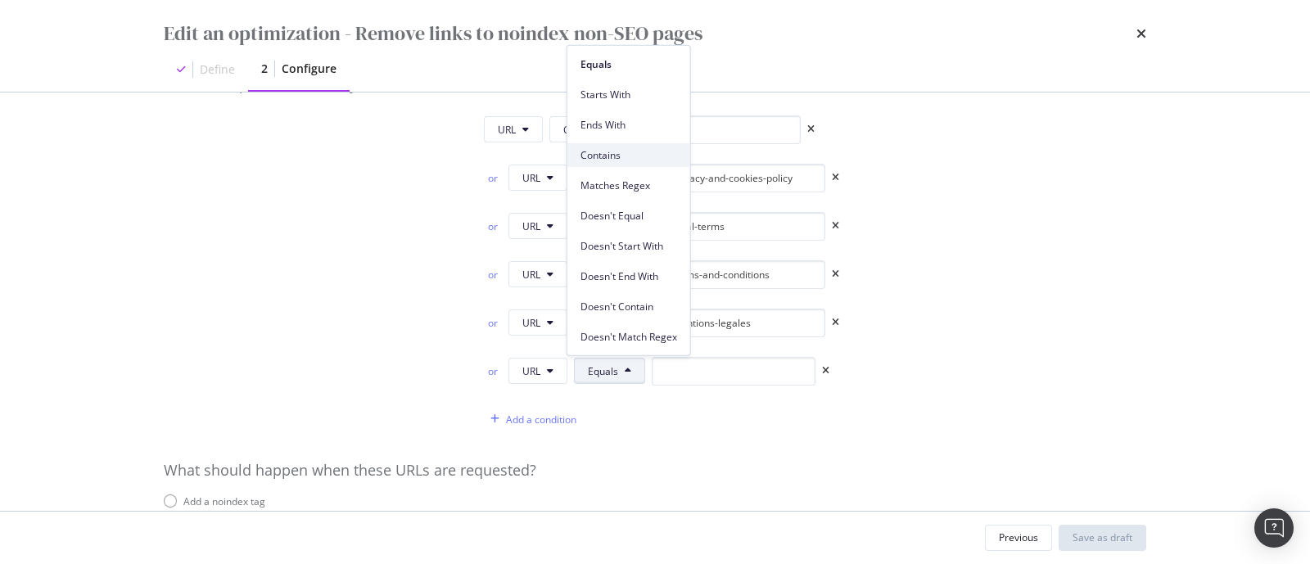
click at [628, 157] on span "Contains" at bounding box center [628, 154] width 97 height 15
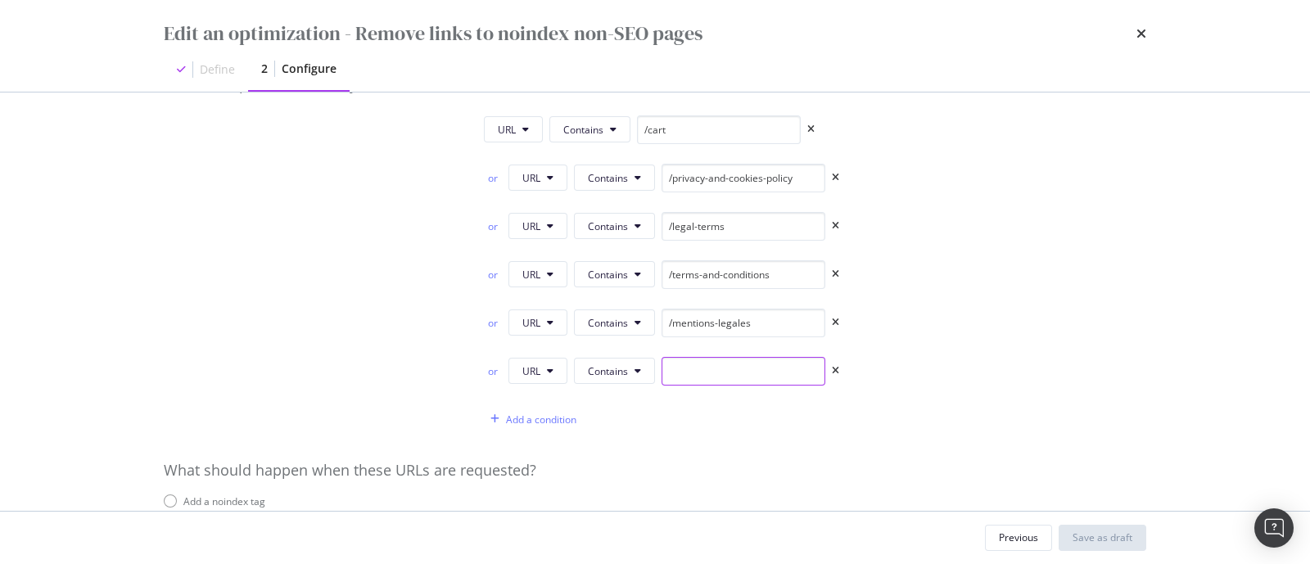
click at [675, 368] on input "modal" at bounding box center [743, 371] width 164 height 29
paste input "/cgv"
type input "/cgv"
click at [547, 413] on div "Add a condition" at bounding box center [541, 420] width 70 height 14
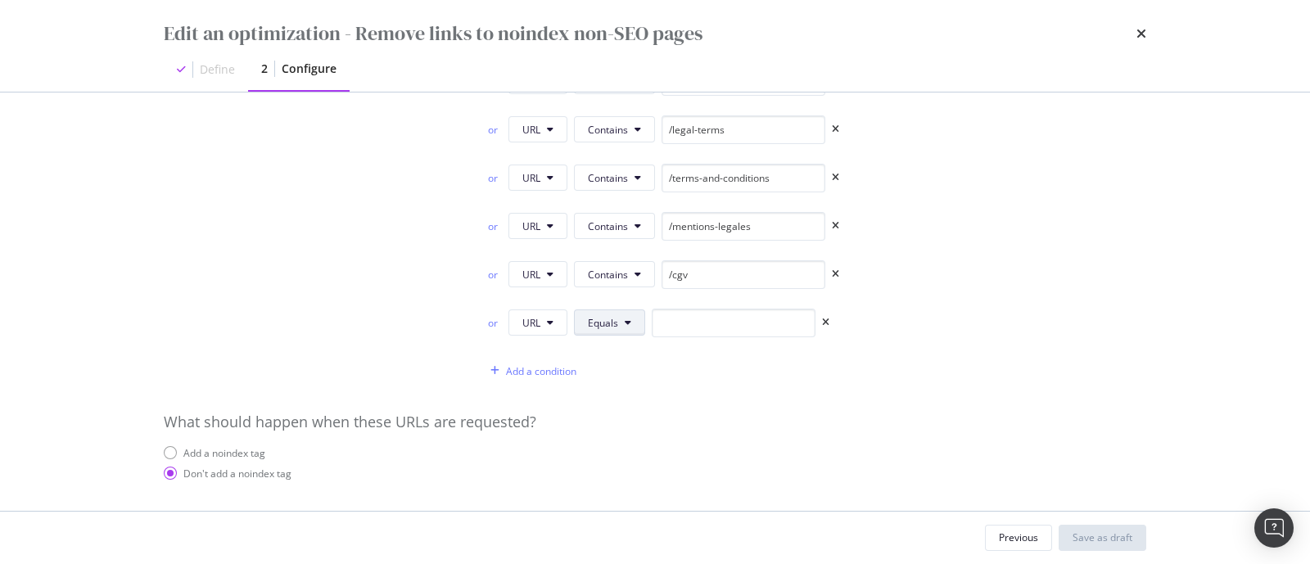
click at [593, 313] on button "Equals" at bounding box center [609, 322] width 71 height 26
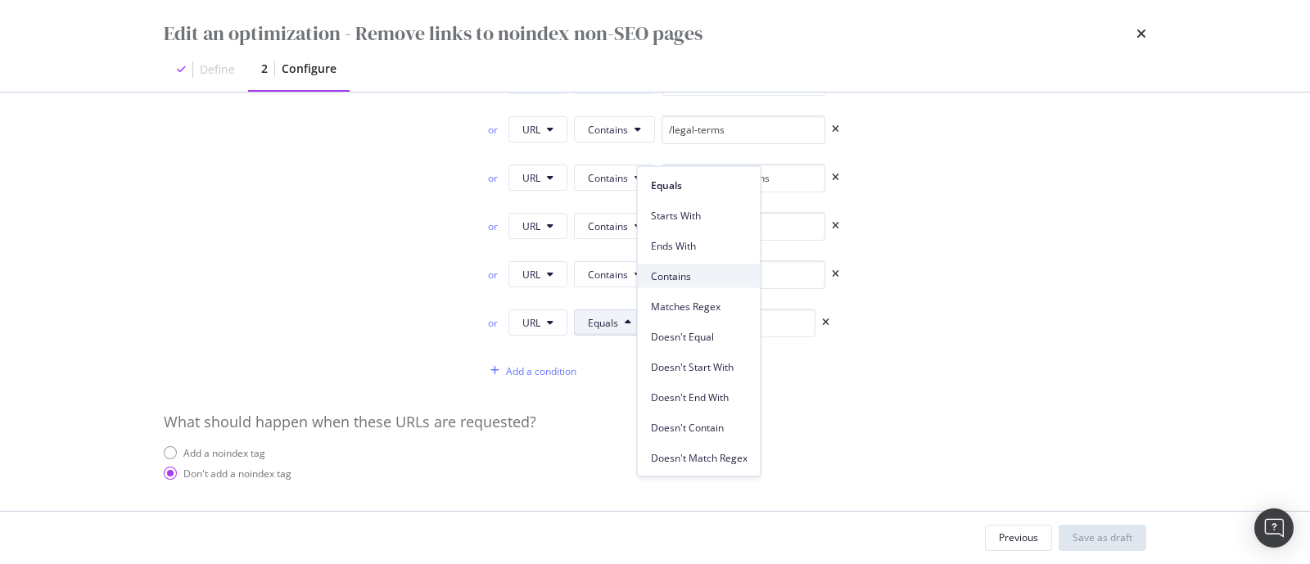
click at [674, 266] on div "Contains" at bounding box center [699, 276] width 123 height 24
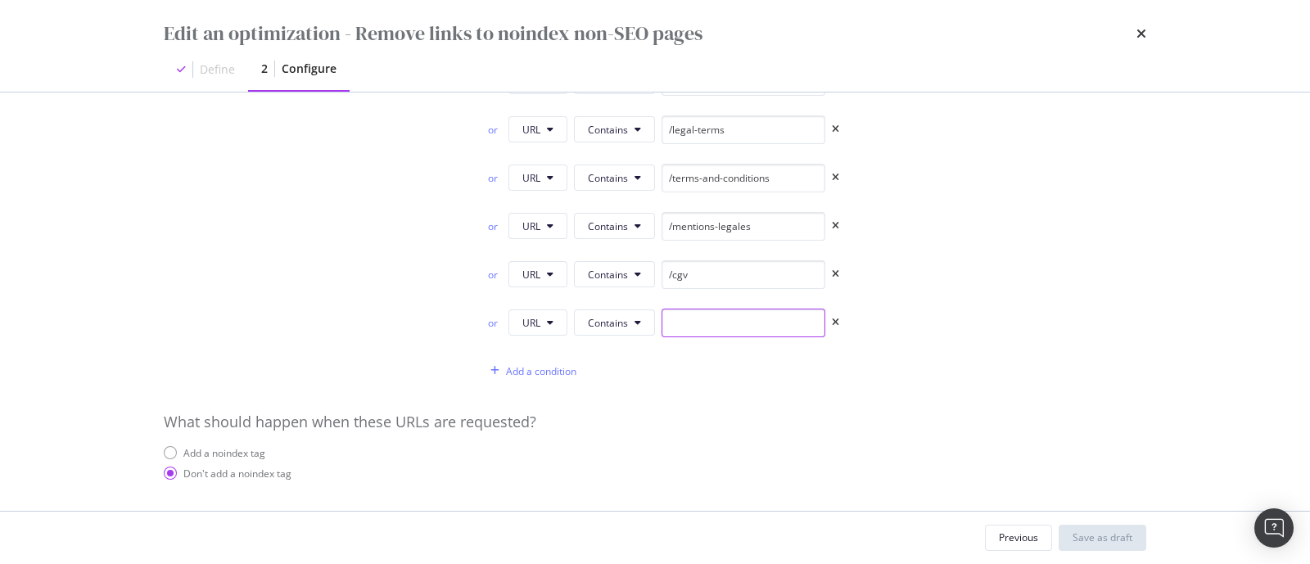
click at [696, 319] on input "modal" at bounding box center [743, 323] width 164 height 29
paste input "/politique-de-confidentialite-et-cookies"
type input "/politique-de-confidentialite-et-cookies"
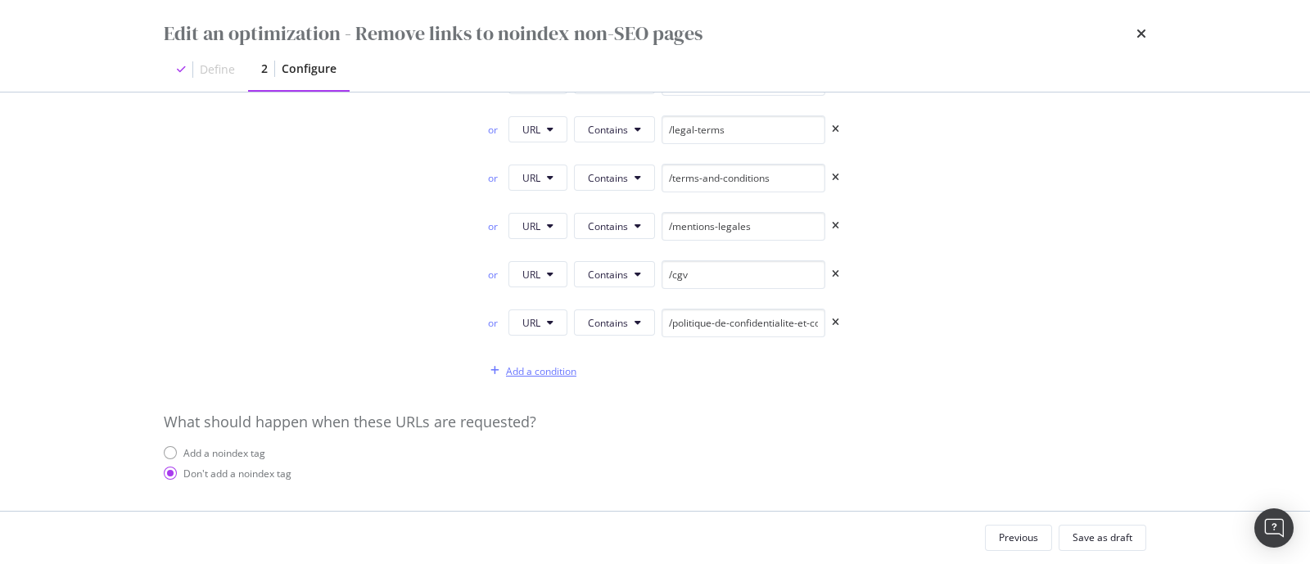
click at [540, 374] on div "Add a condition" at bounding box center [541, 371] width 70 height 14
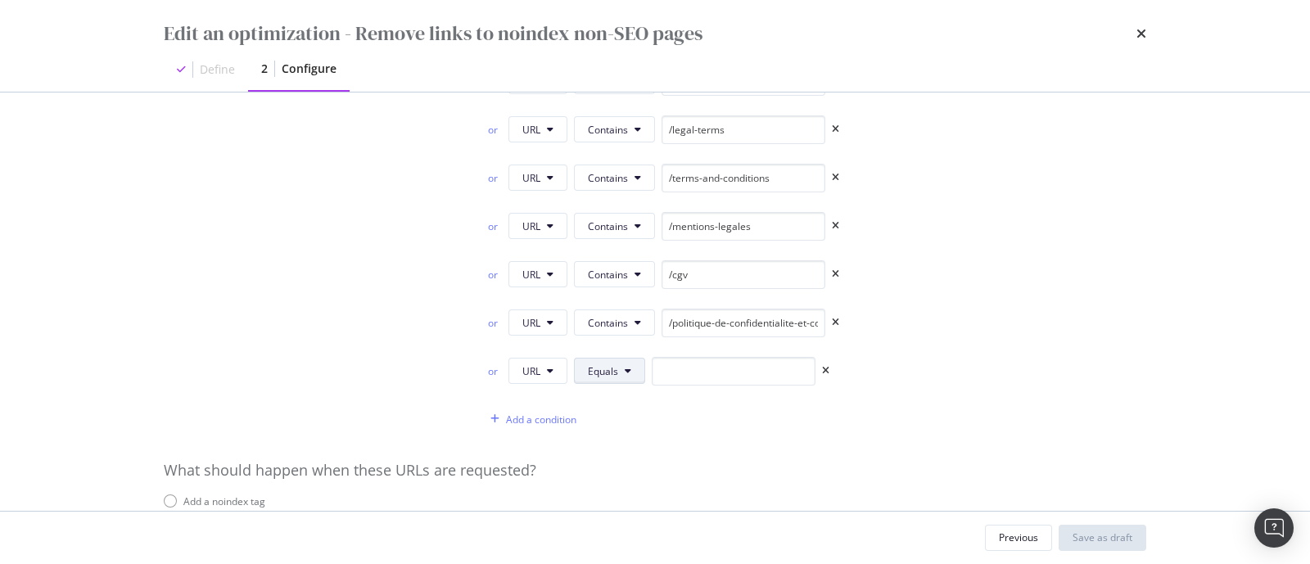
click at [608, 376] on button "Equals" at bounding box center [609, 371] width 71 height 26
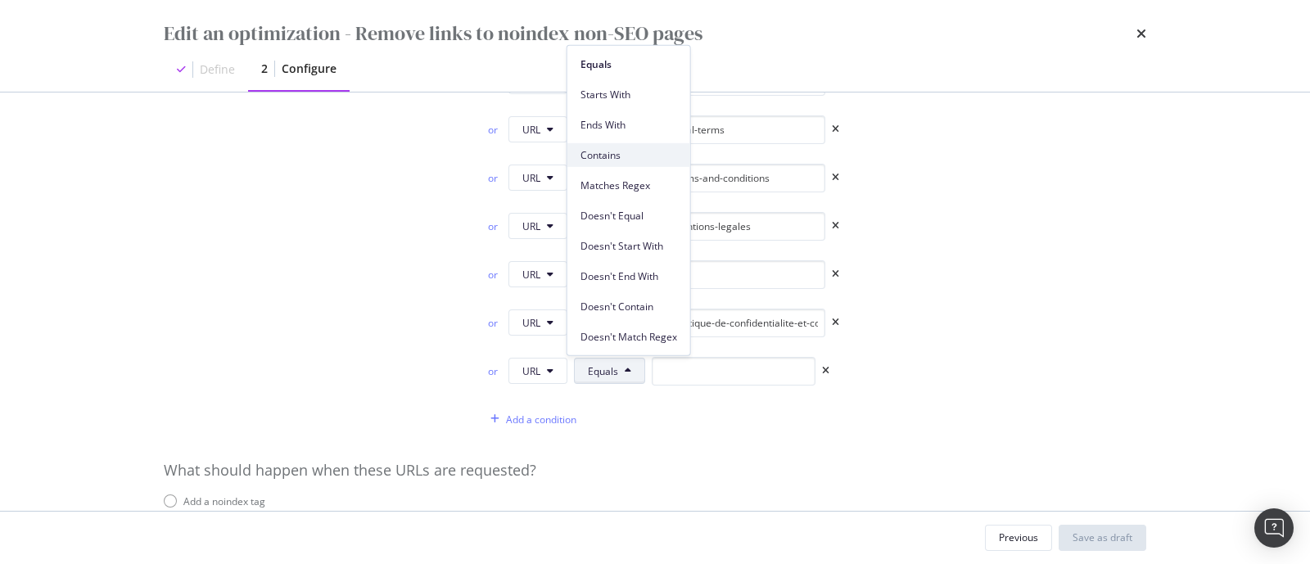
click at [623, 153] on span "Contains" at bounding box center [628, 154] width 97 height 15
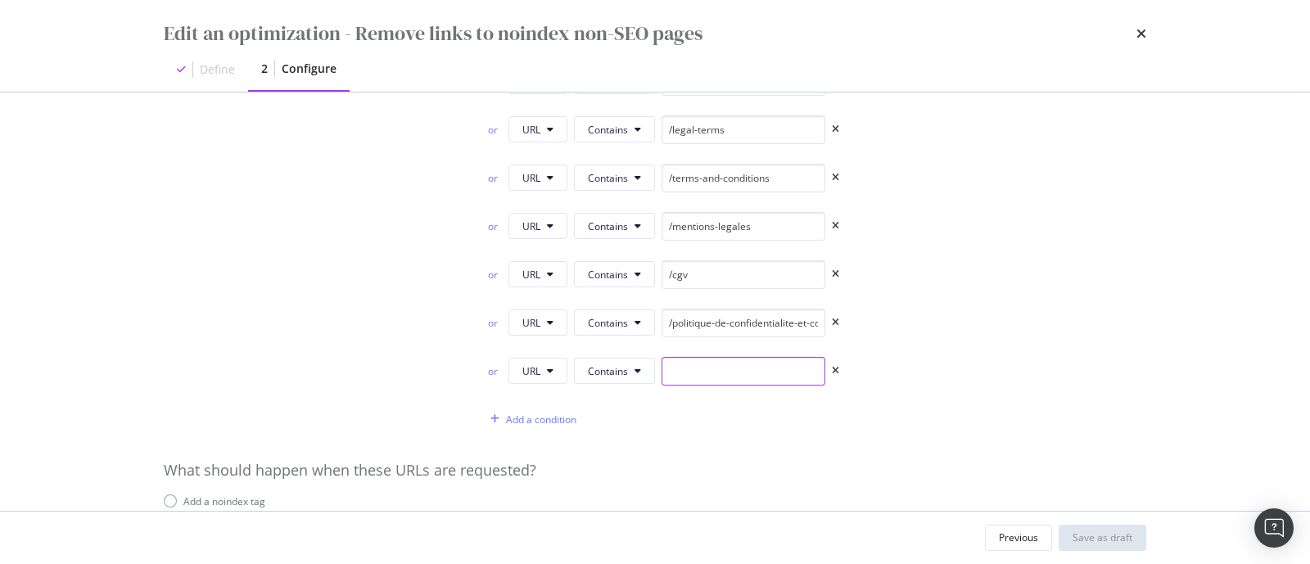
click at [755, 378] on input "modal" at bounding box center [743, 371] width 164 height 29
paste input "/allgemeine-geschaftsbedingungen"
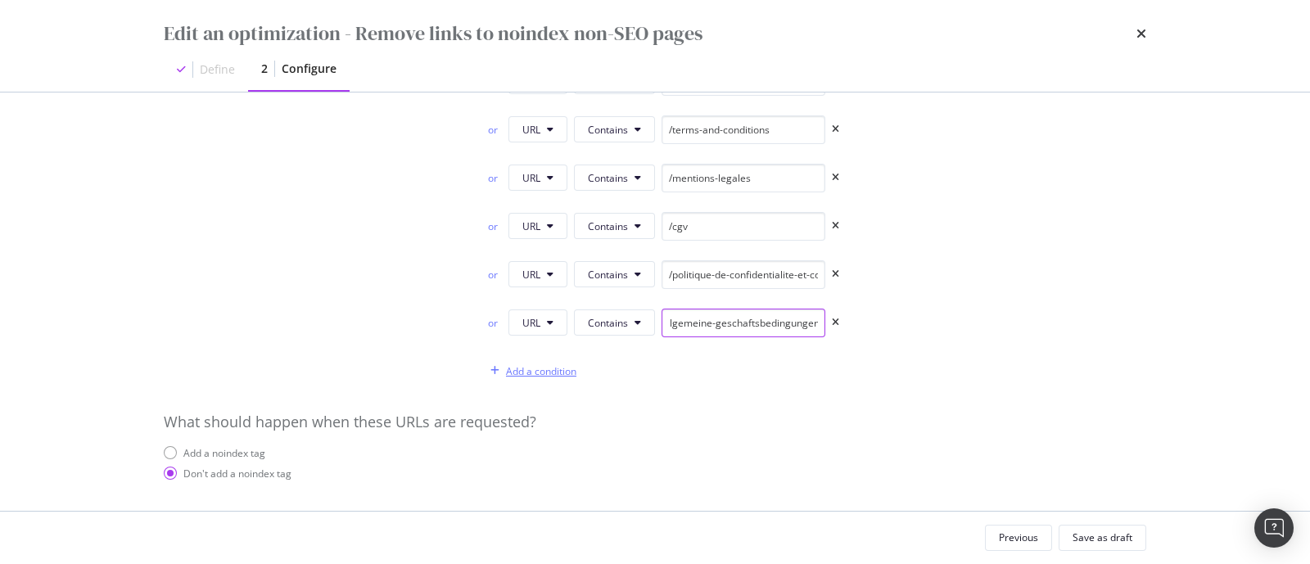
type input "/allgemeine-geschaftsbedingungen"
click at [548, 371] on div "Add a condition" at bounding box center [541, 371] width 70 height 14
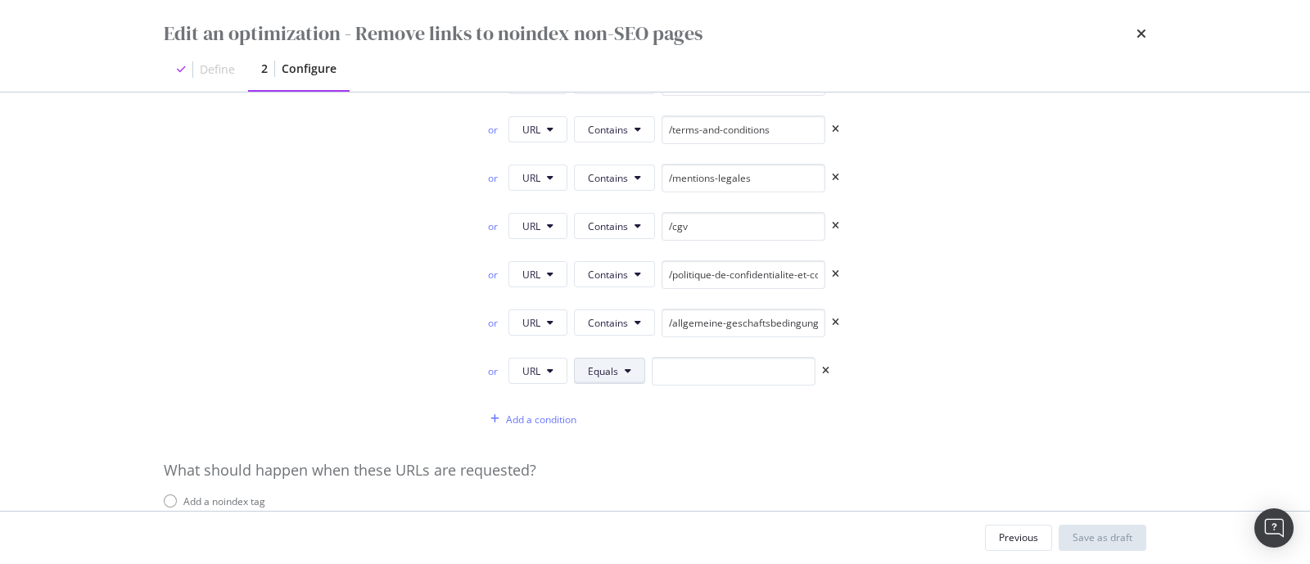
click at [600, 376] on button "Equals" at bounding box center [609, 371] width 71 height 26
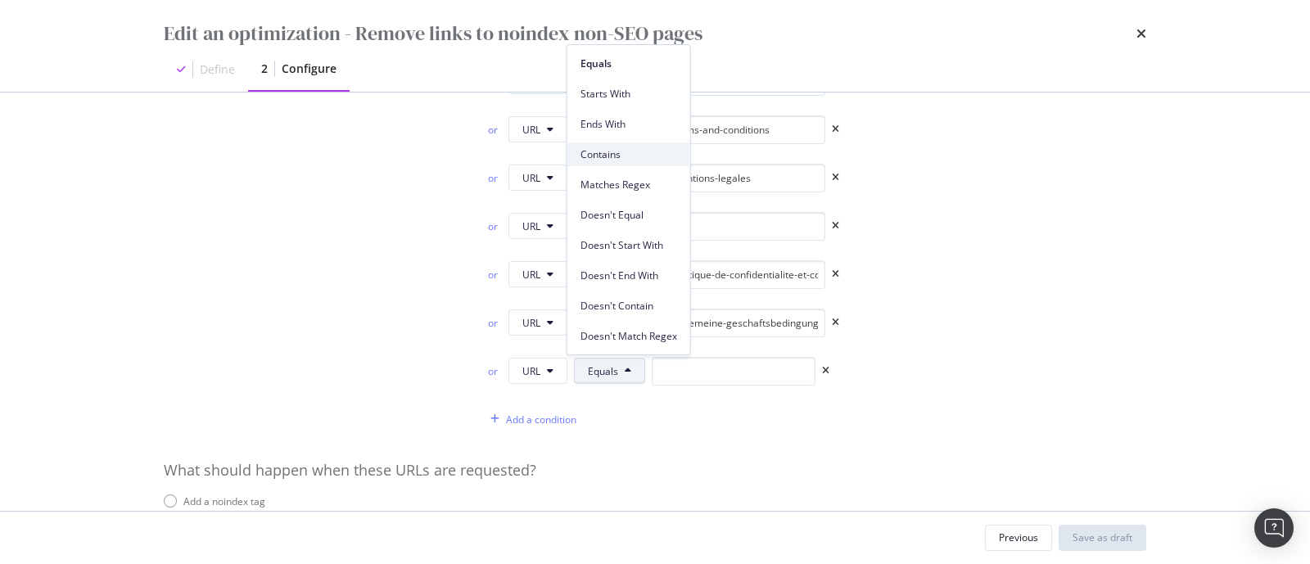
click at [634, 160] on span "Contains" at bounding box center [628, 154] width 97 height 15
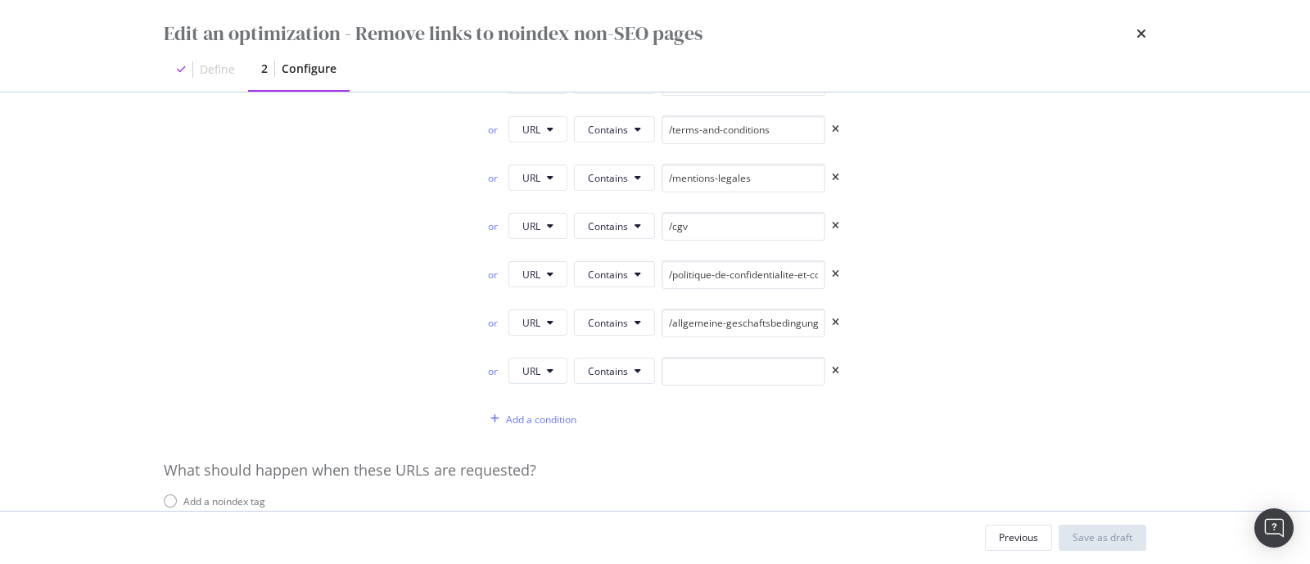
click at [729, 354] on div "URL Contains /cart or URL Contains /privacy-and-cookies-policy or URL Contains …" at bounding box center [655, 202] width 982 height 463
click at [666, 370] on input "modal" at bounding box center [743, 371] width 164 height 29
paste input "/datenschutz-und-cookie-richtlinie"
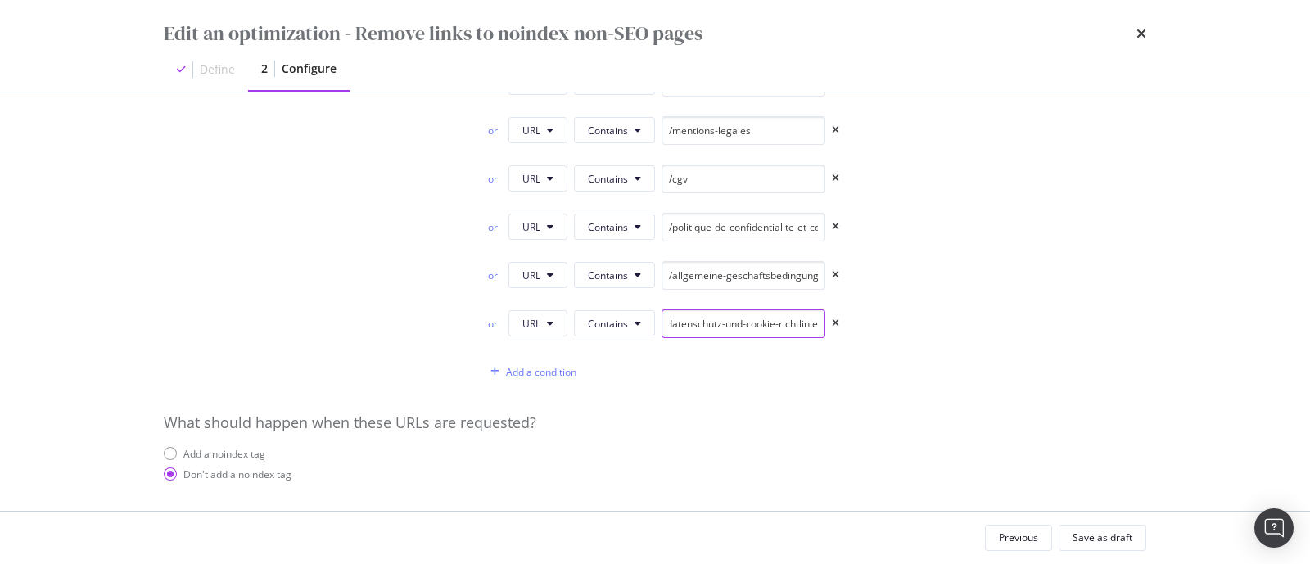
type input "/datenschutz-und-cookie-richtlinie"
click at [539, 371] on div "Add a condition" at bounding box center [541, 372] width 70 height 14
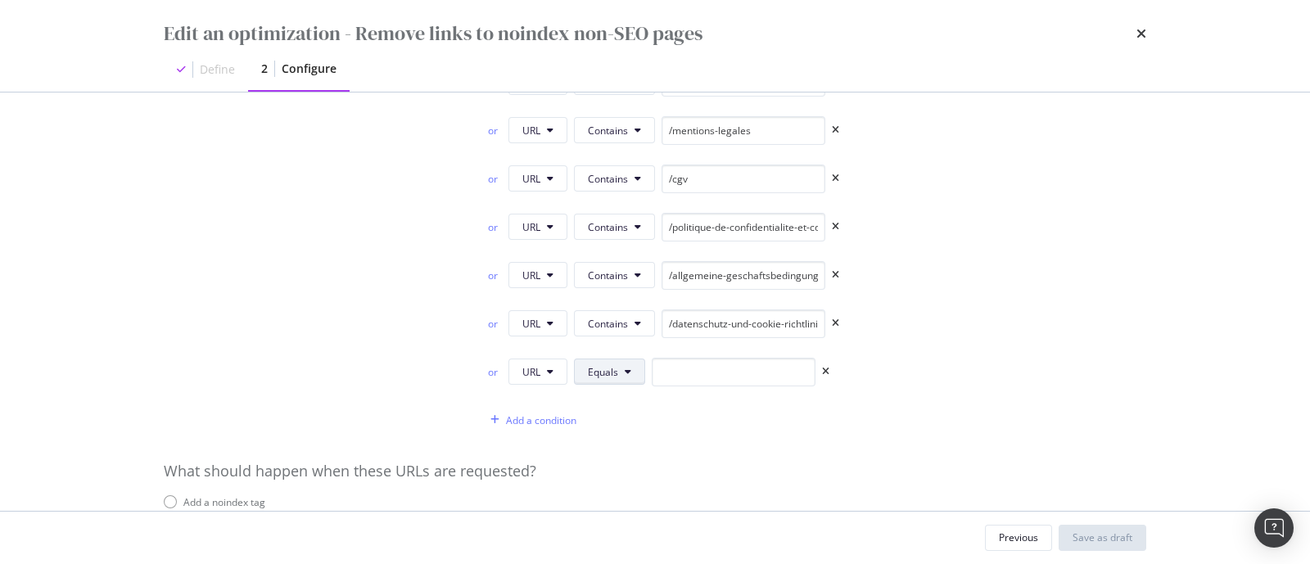
click at [625, 368] on icon "modal" at bounding box center [628, 372] width 7 height 10
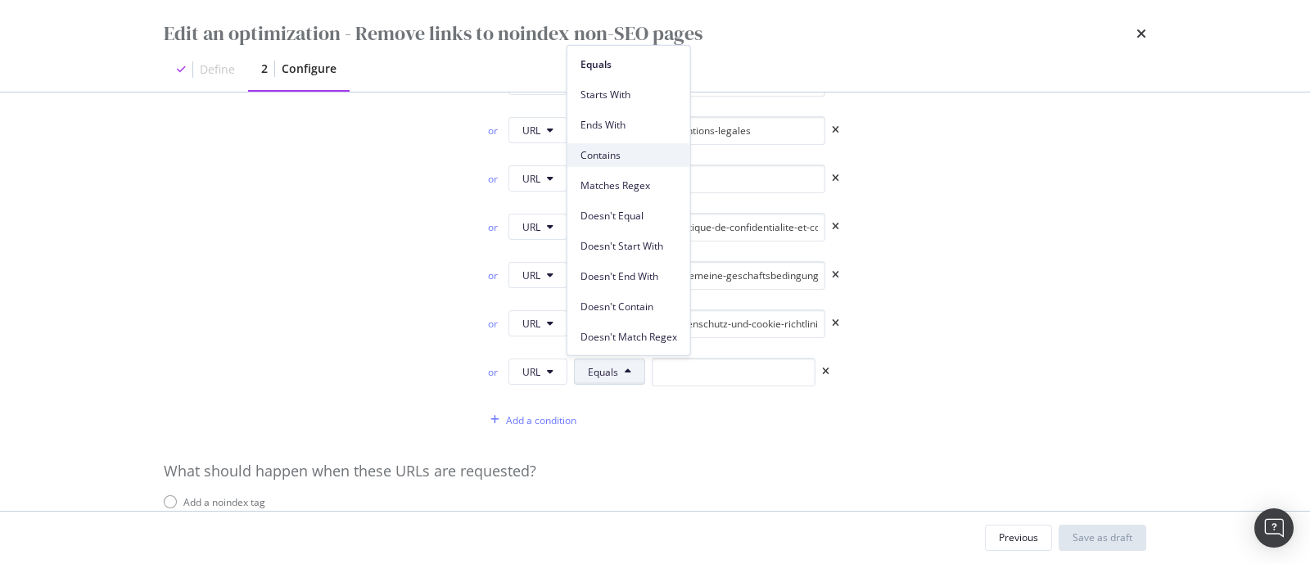
click at [628, 160] on span "Contains" at bounding box center [628, 154] width 97 height 15
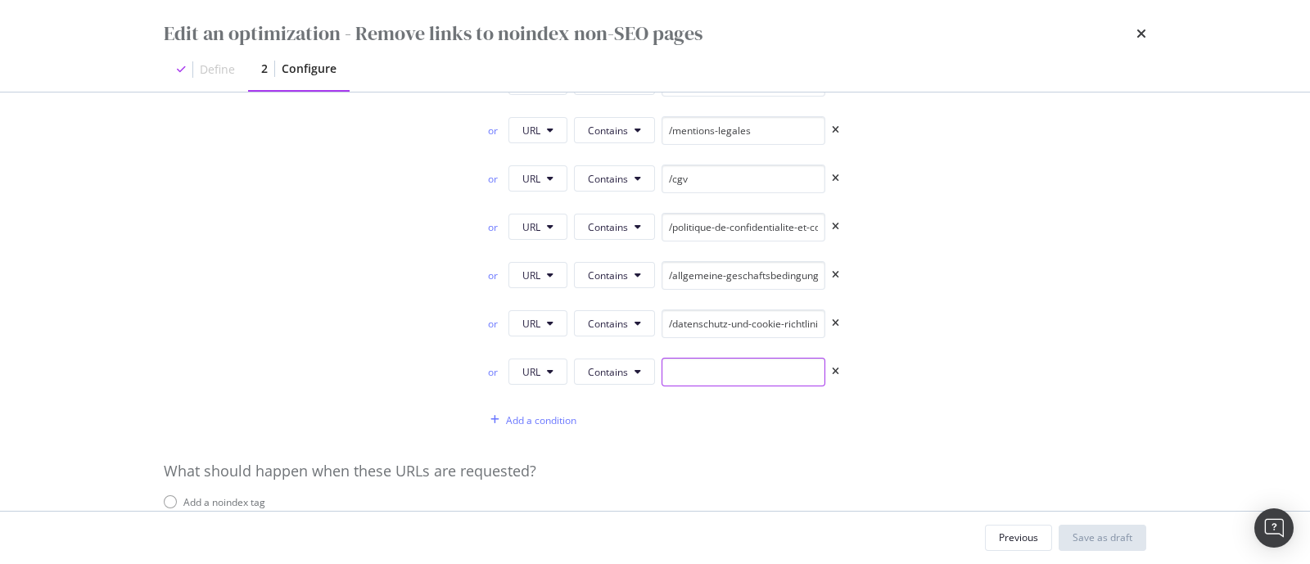
click at [702, 380] on input "modal" at bounding box center [743, 372] width 164 height 29
paste input "/impressum"
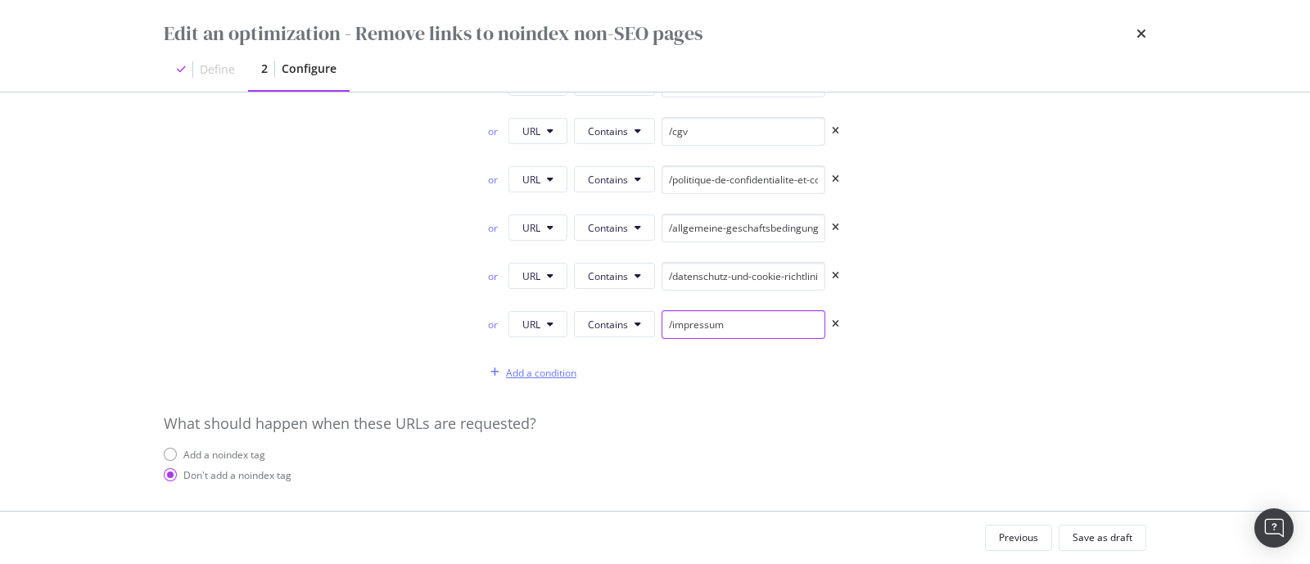
type input "/impressum"
click at [540, 375] on div "Add a condition" at bounding box center [541, 373] width 70 height 14
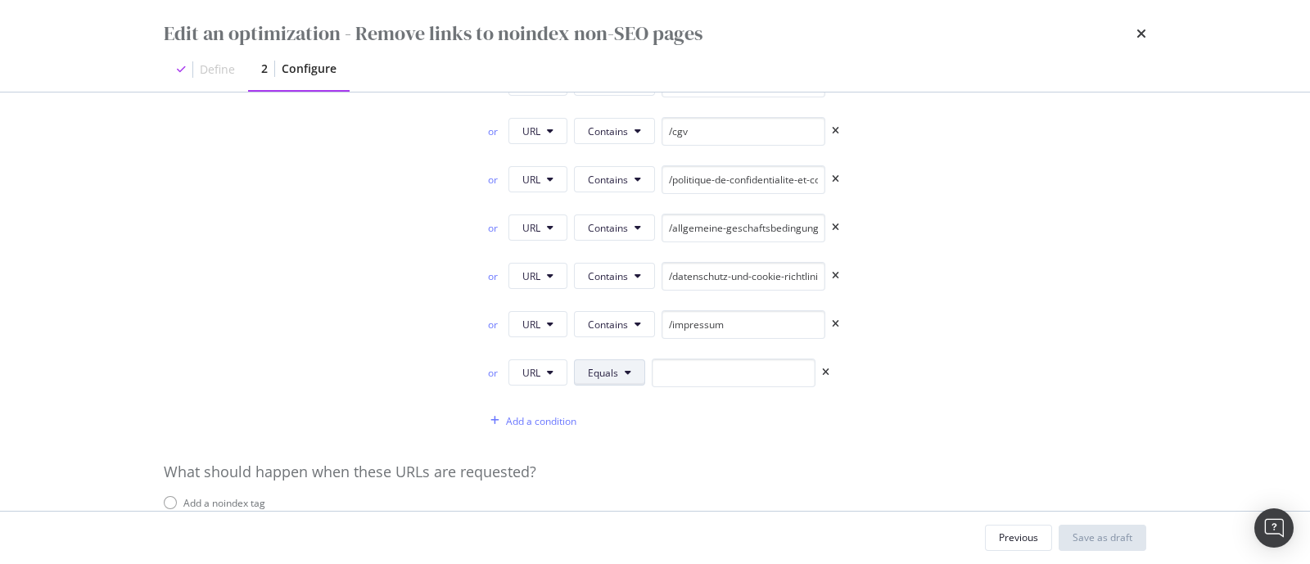
click at [622, 379] on button "Equals" at bounding box center [609, 372] width 71 height 26
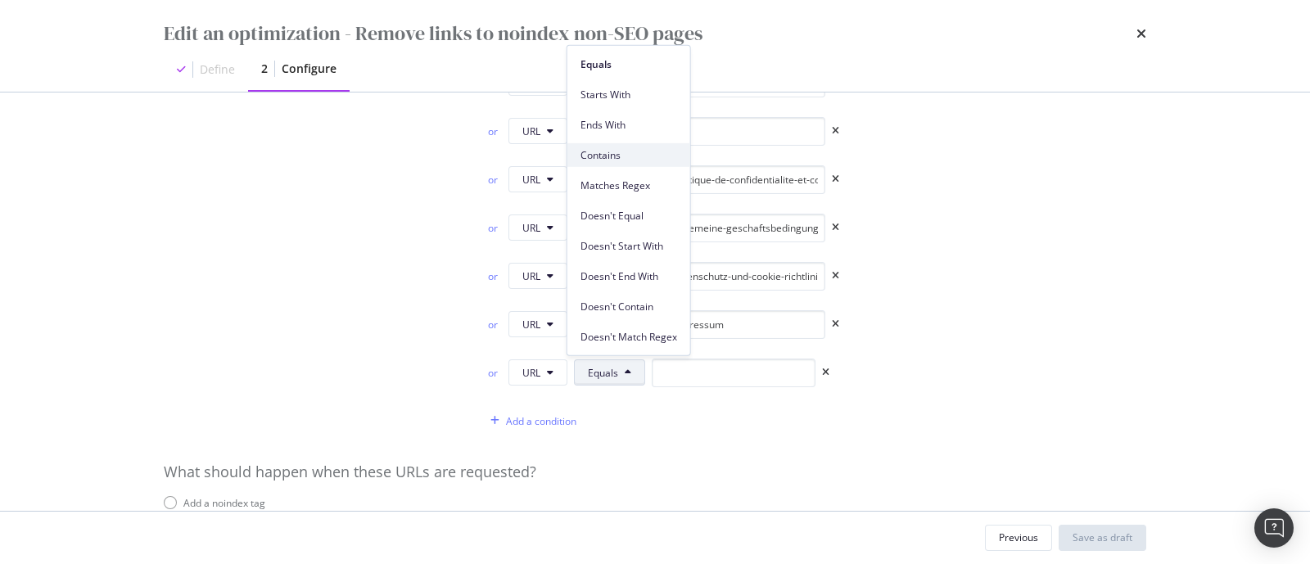
click at [626, 155] on span "Contains" at bounding box center [628, 154] width 97 height 15
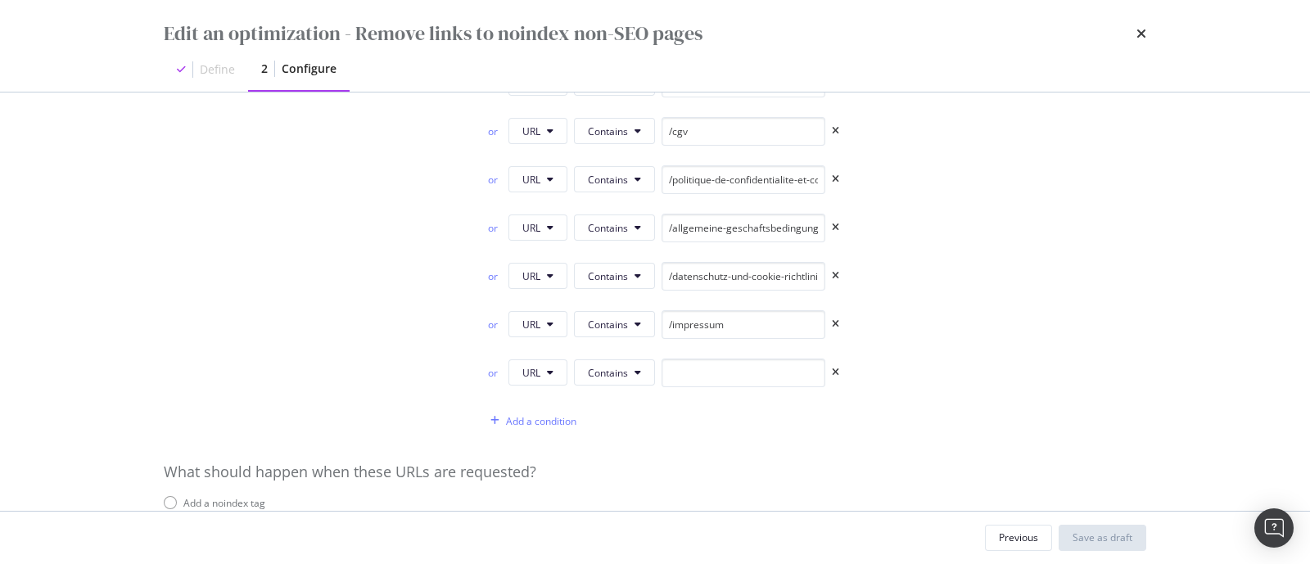
click at [972, 332] on div "or URL Contains /impressum" at bounding box center [815, 327] width 662 height 35
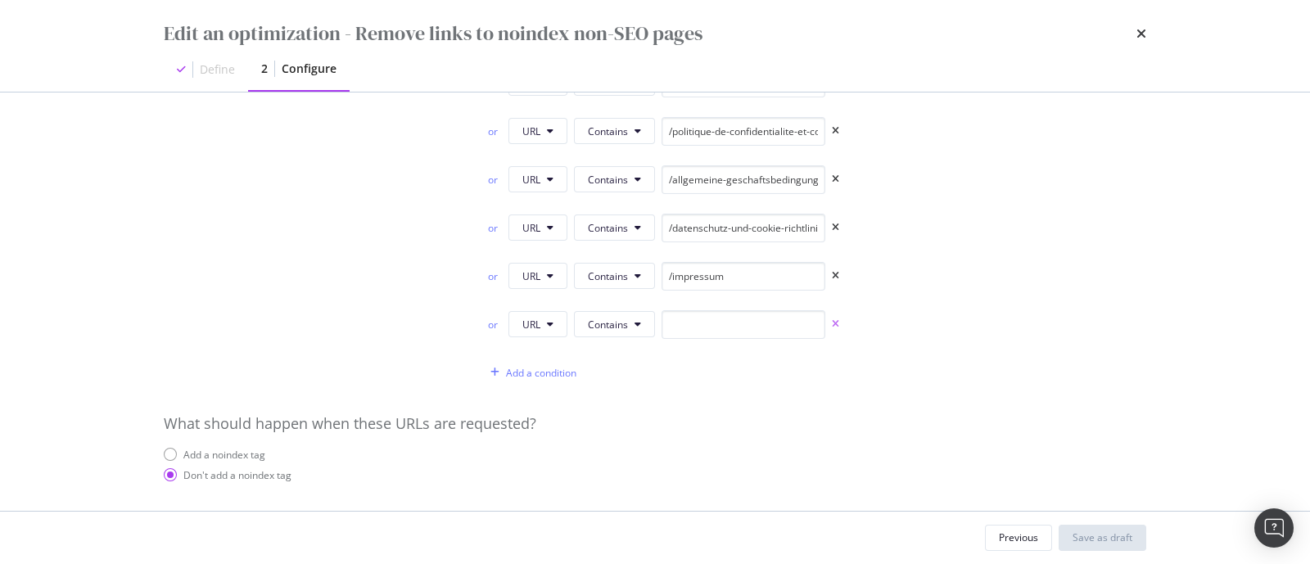
click at [832, 319] on icon "times" at bounding box center [835, 324] width 7 height 10
click at [1113, 536] on div "Save as draft" at bounding box center [1102, 537] width 60 height 14
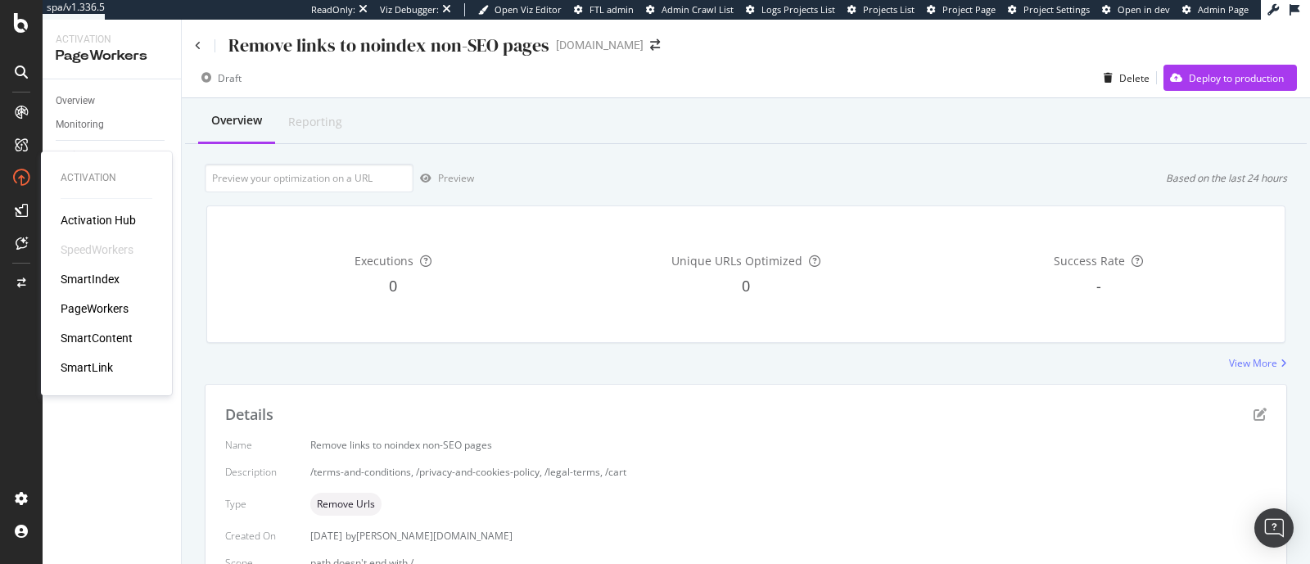
click at [94, 278] on div "SmartIndex" at bounding box center [90, 279] width 59 height 16
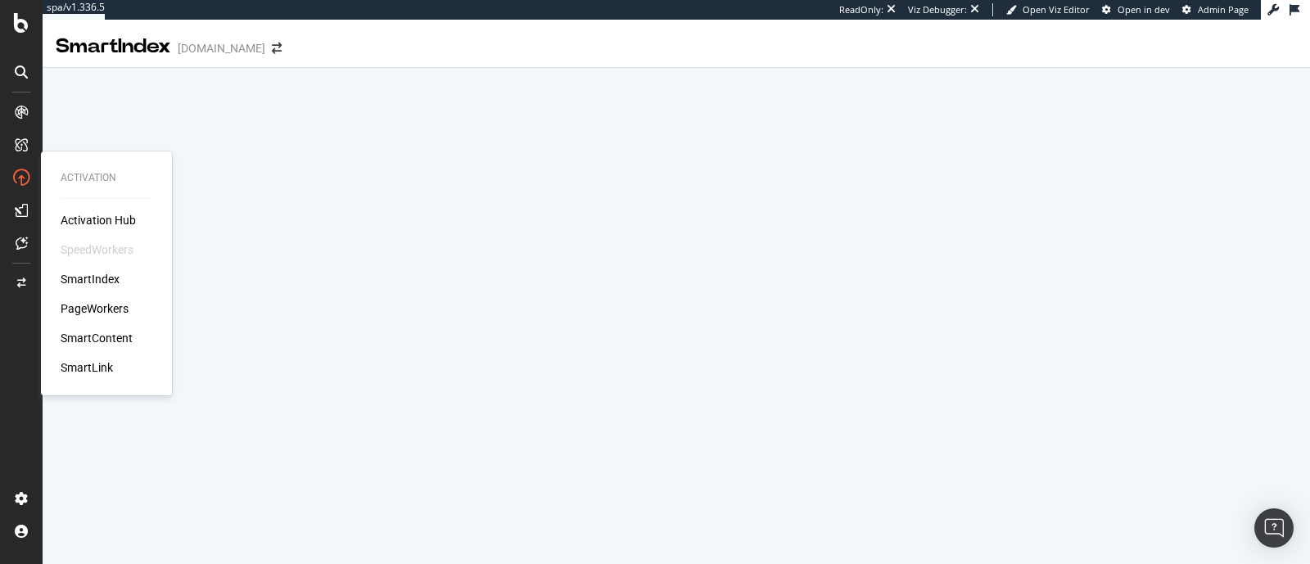
click at [107, 302] on div "PageWorkers" at bounding box center [95, 308] width 68 height 16
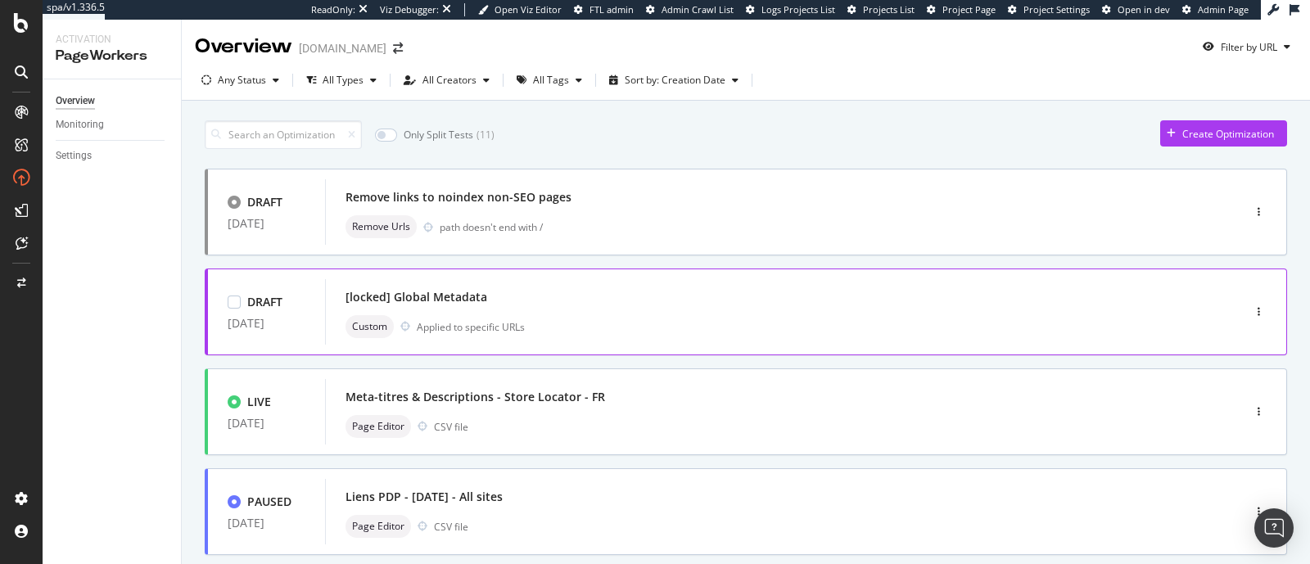
click at [722, 320] on div "Custom Applied to specific URLs" at bounding box center [758, 326] width 827 height 23
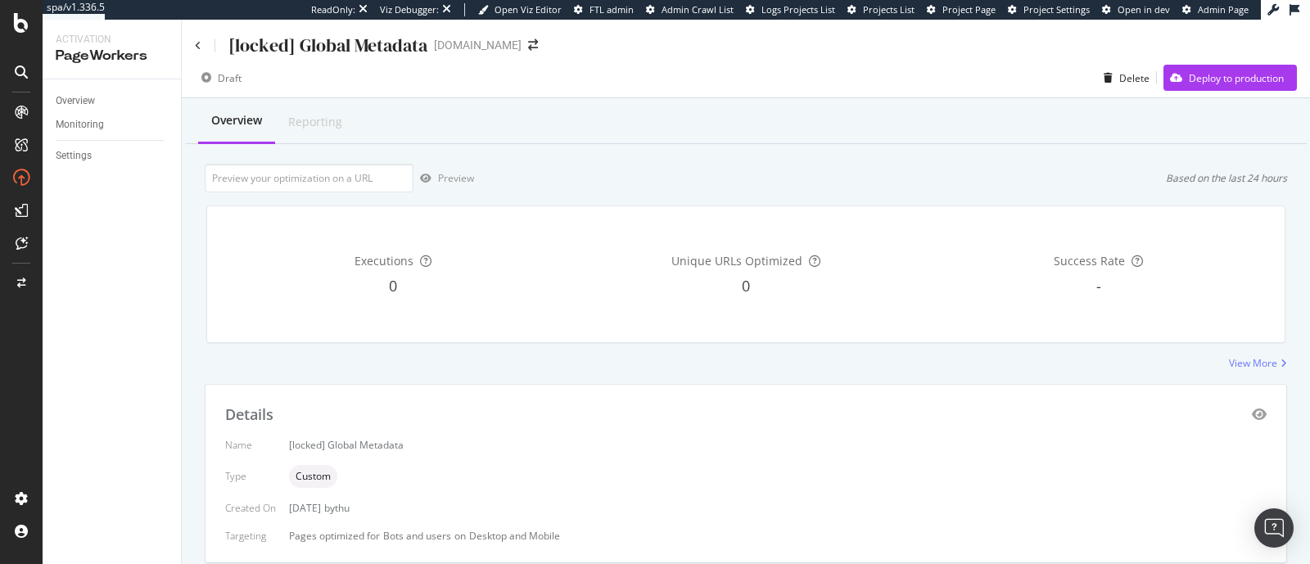
scroll to position [233, 0]
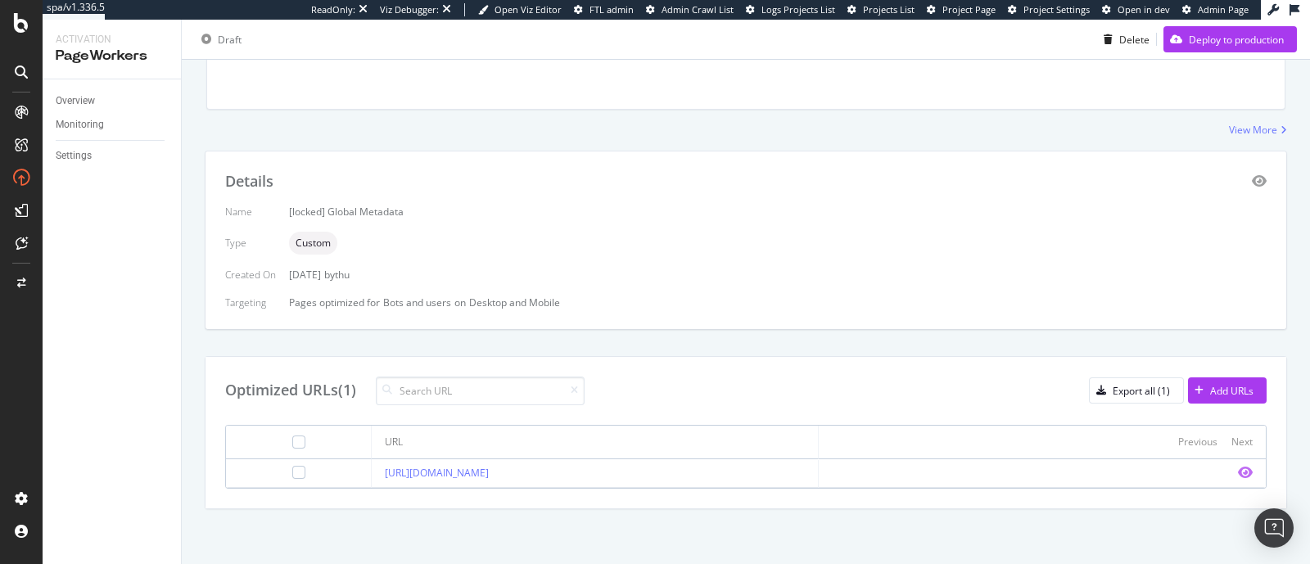
click at [1238, 472] on icon "eye" at bounding box center [1245, 472] width 15 height 13
click at [688, 341] on div "Details Name [locked] Global Metadata Type Custom Created On 04 Aug. 2025 by th…" at bounding box center [746, 330] width 1082 height 359
click at [1252, 178] on icon "eye" at bounding box center [1259, 180] width 15 height 13
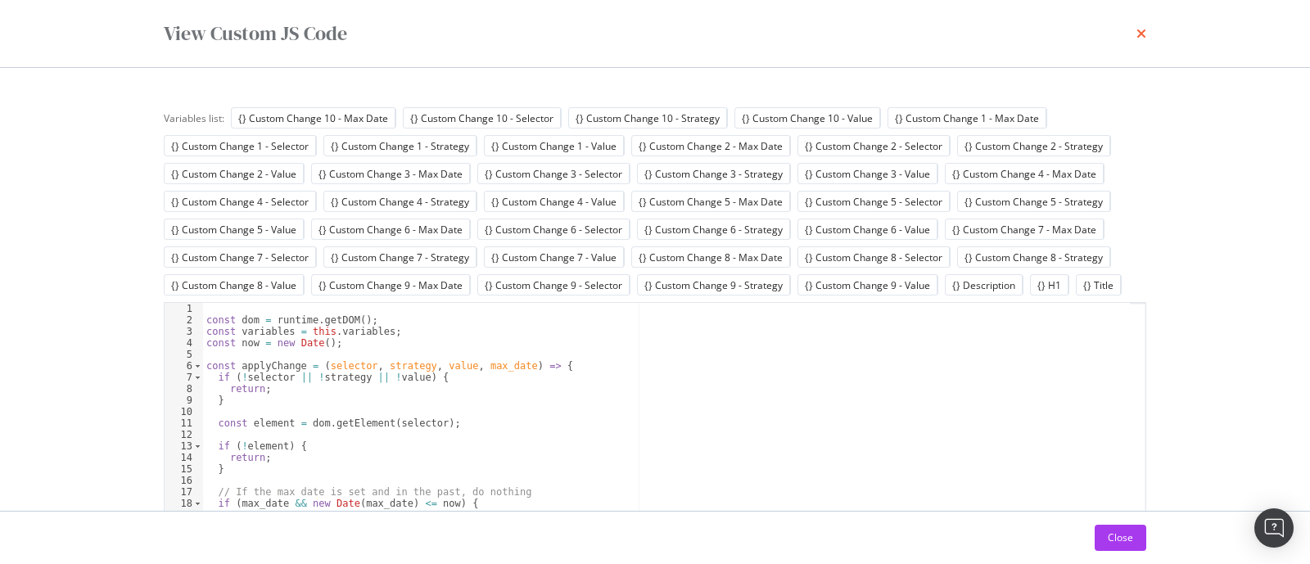
click at [1143, 30] on icon "times" at bounding box center [1141, 33] width 10 height 13
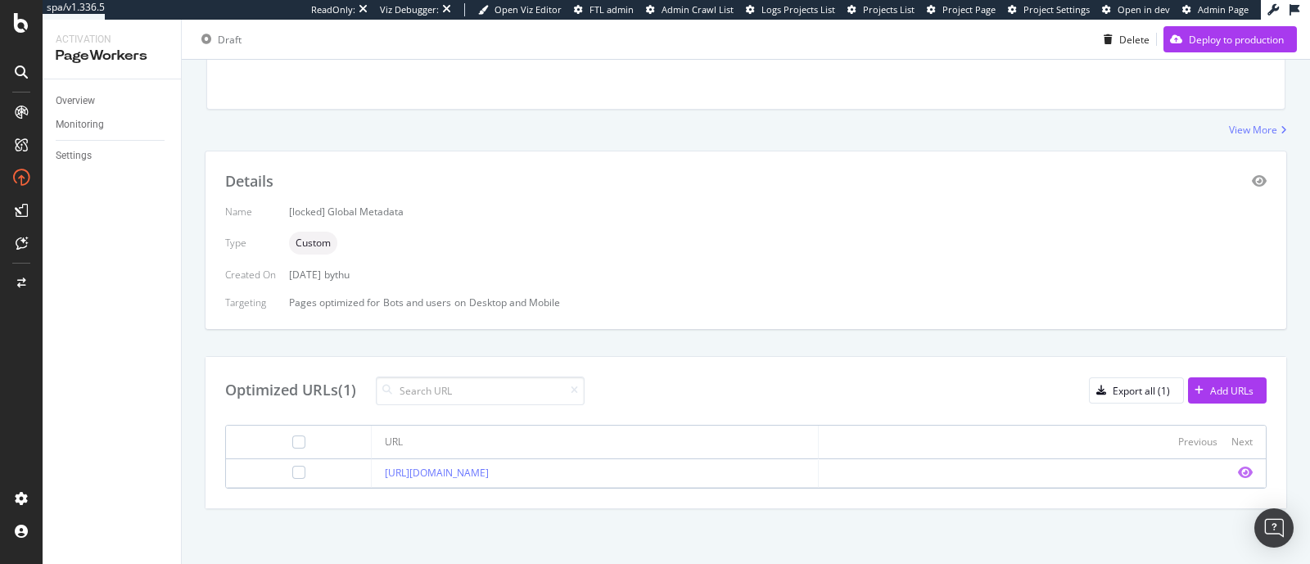
click at [1238, 466] on icon "eye" at bounding box center [1245, 472] width 15 height 13
